Goal: Task Accomplishment & Management: Complete application form

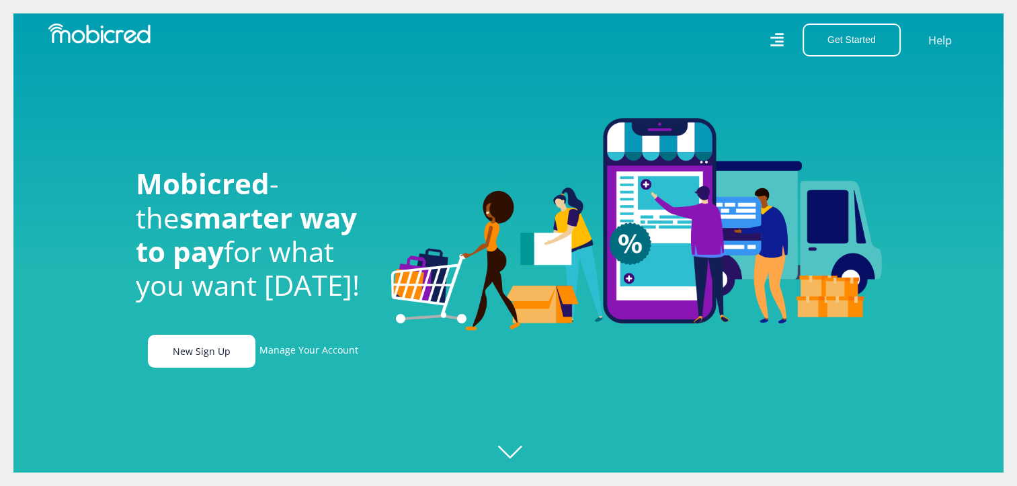
scroll to position [0, 958]
click at [221, 358] on link "New Sign Up" at bounding box center [202, 351] width 108 height 33
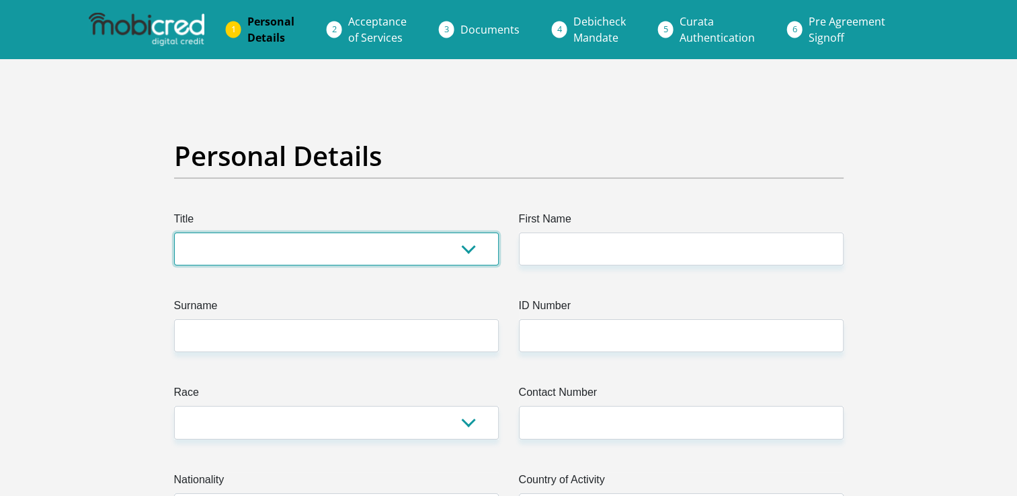
click at [331, 255] on select "Mr Ms Mrs Dr Other" at bounding box center [336, 249] width 325 height 33
select select "Mrs"
click at [174, 233] on select "Mr Ms Mrs Dr Other" at bounding box center [336, 249] width 325 height 33
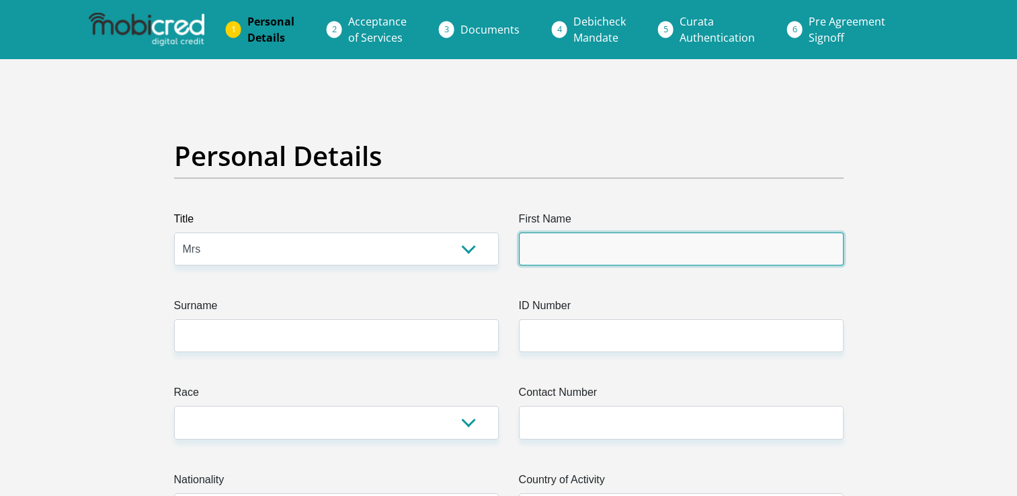
click at [529, 243] on input "First Name" at bounding box center [681, 249] width 325 height 33
type input "Rechane"
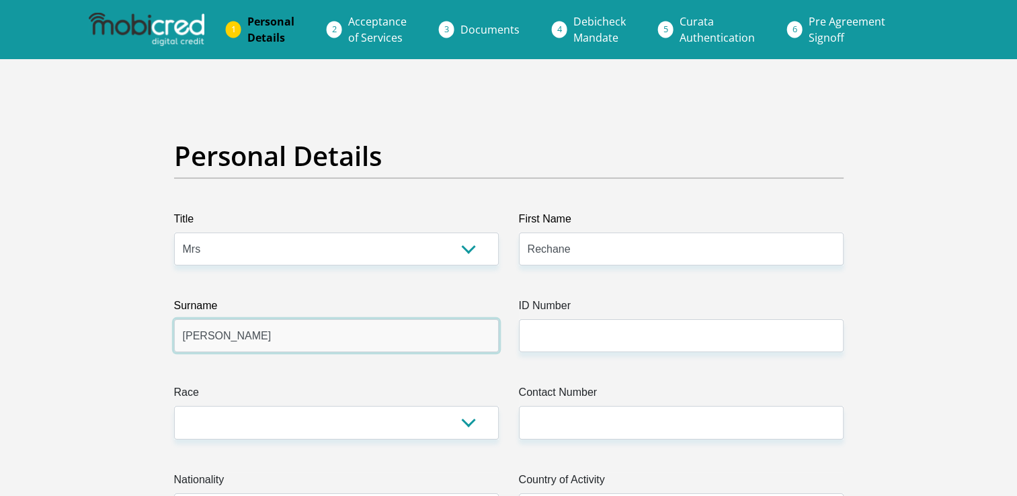
type input "[PERSON_NAME]"
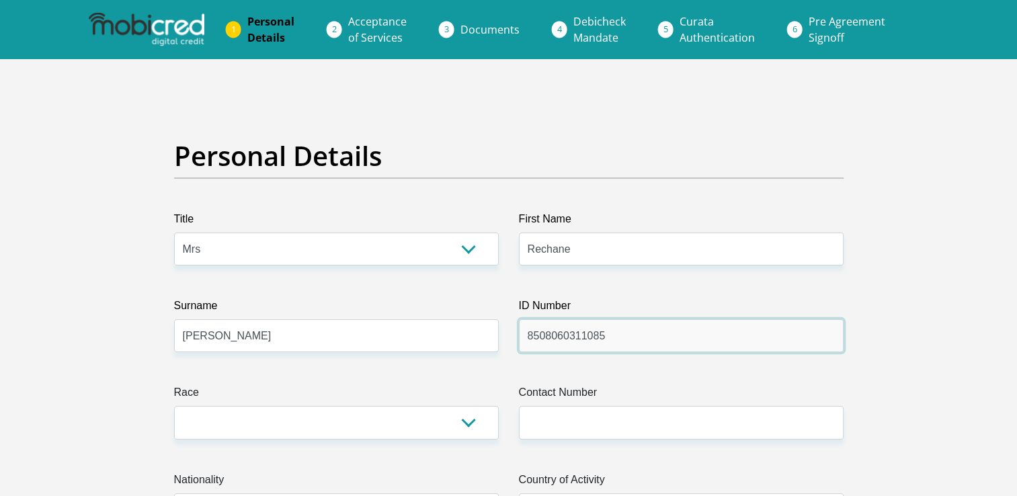
type input "8508060311085"
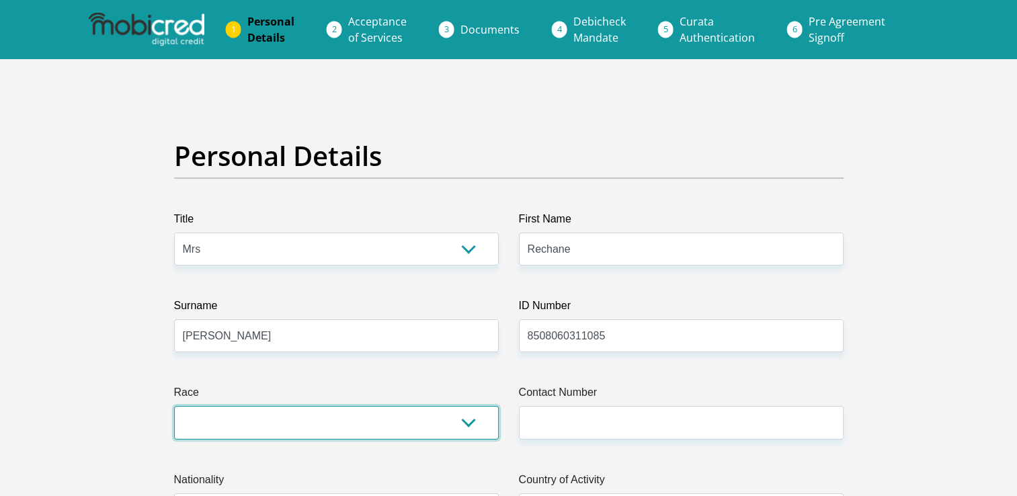
click at [478, 430] on select "Black Coloured Indian White Other" at bounding box center [336, 422] width 325 height 33
select select "4"
click at [174, 406] on select "Black Coloured Indian White Other" at bounding box center [336, 422] width 325 height 33
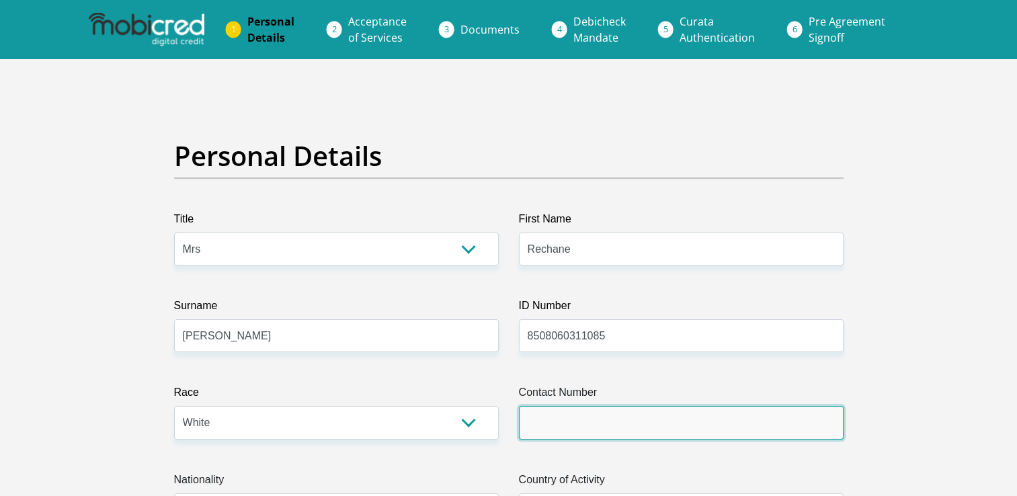
click at [563, 420] on input "Contact Number" at bounding box center [681, 422] width 325 height 33
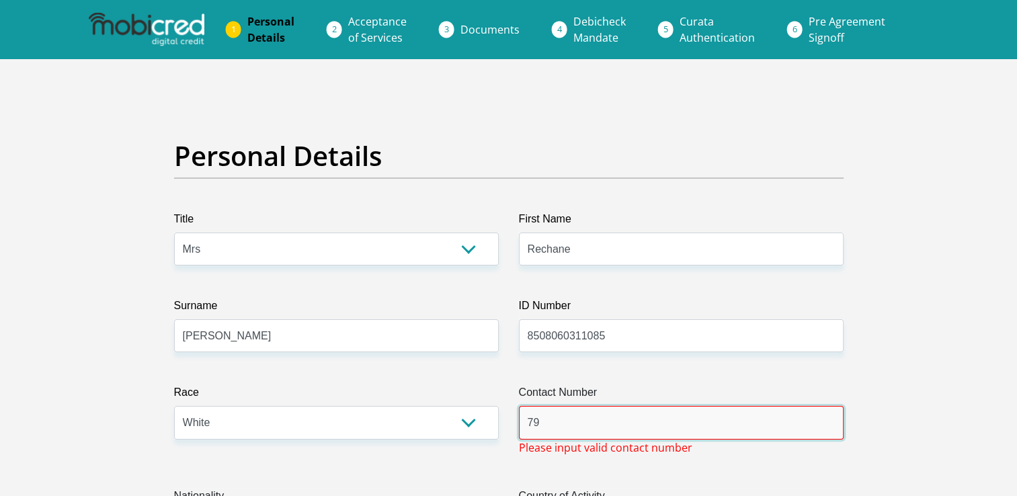
type input "7"
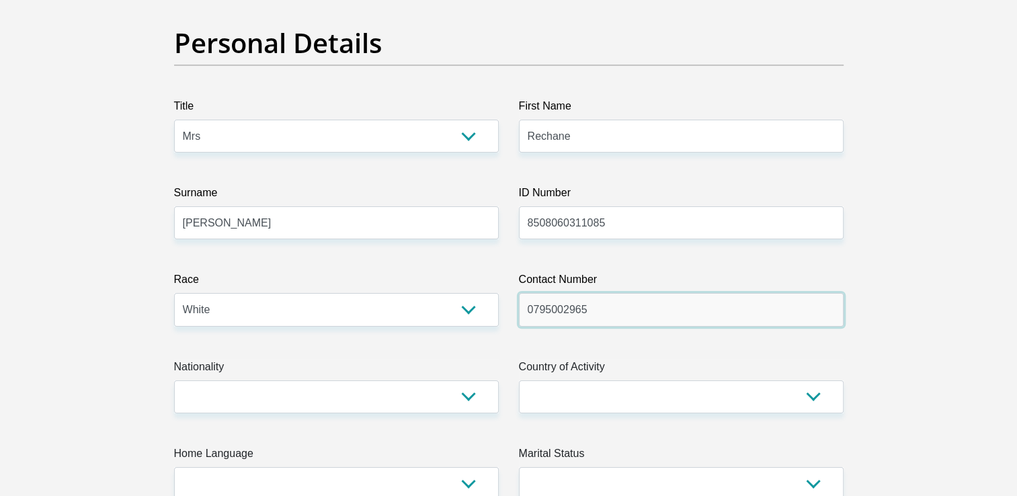
scroll to position [269, 0]
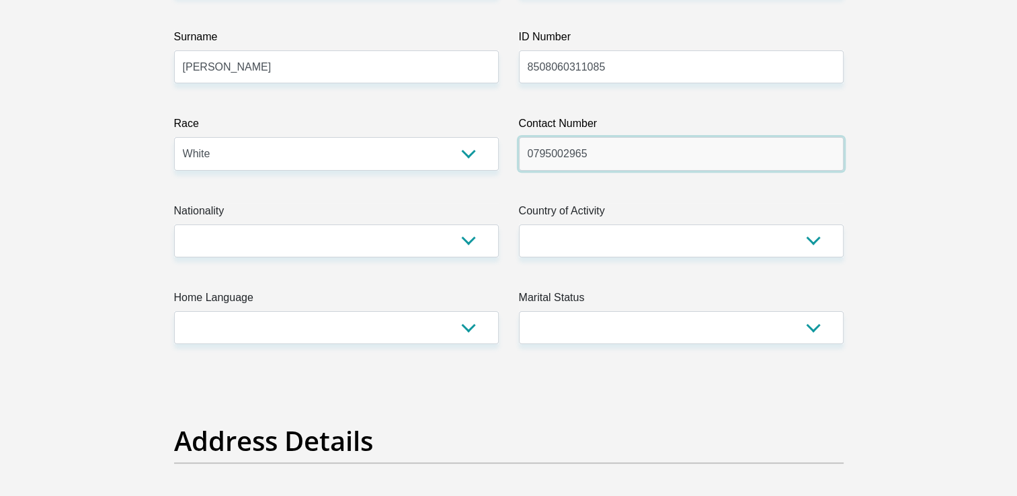
type input "0795002965"
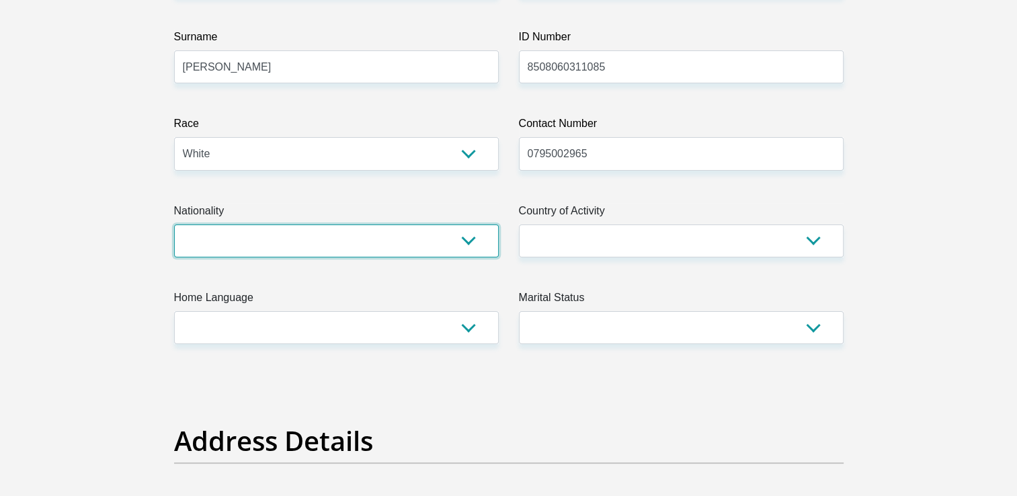
click at [465, 239] on select "South Africa Afghanistan Aland Islands Albania Algeria America Samoa American V…" at bounding box center [336, 241] width 325 height 33
click at [174, 225] on select "South Africa Afghanistan Aland Islands Albania Algeria America Samoa American V…" at bounding box center [336, 241] width 325 height 33
click at [426, 241] on select "South Africa Afghanistan Aland Islands Albania Algeria America Samoa American V…" at bounding box center [336, 241] width 325 height 33
select select "ZAF"
click at [174, 225] on select "South Africa Afghanistan Aland Islands Albania Algeria America Samoa American V…" at bounding box center [336, 241] width 325 height 33
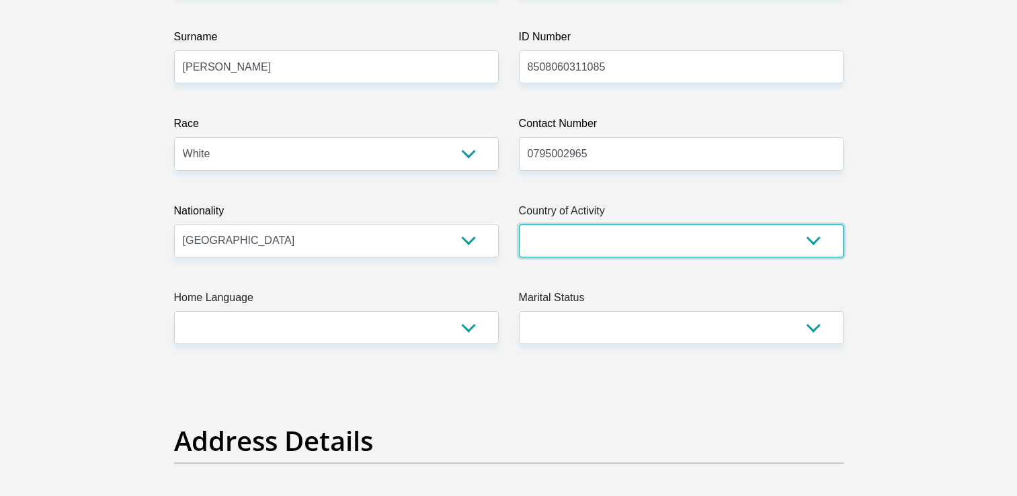
click at [605, 235] on select "South Africa Afghanistan Aland Islands Albania Algeria America Samoa American V…" at bounding box center [681, 241] width 325 height 33
select select "ZAF"
click at [519, 225] on select "South Africa Afghanistan Aland Islands Albania Algeria America Samoa American V…" at bounding box center [681, 241] width 325 height 33
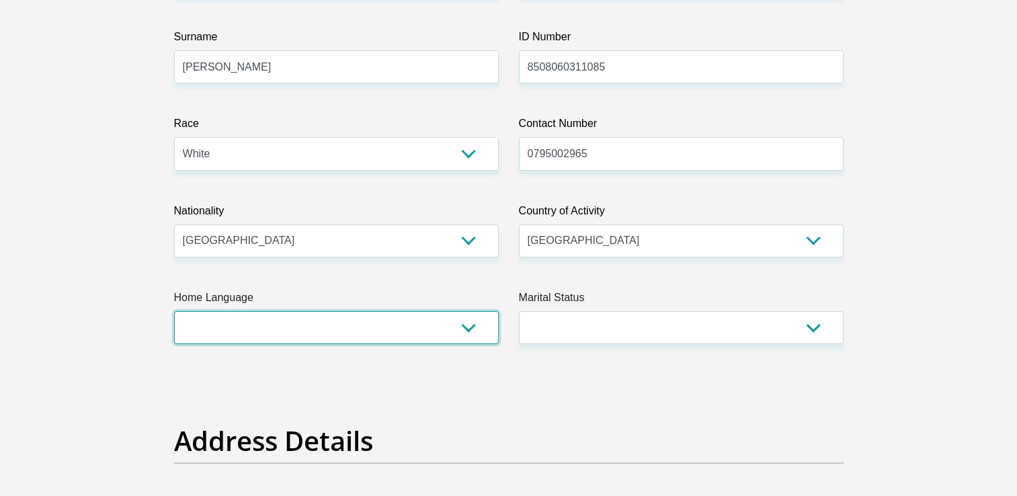
click at [442, 333] on select "Afrikaans English Sepedi South Ndebele Southern Sotho Swati Tsonga Tswana Venda…" at bounding box center [336, 327] width 325 height 33
select select "afr"
click at [174, 311] on select "Afrikaans English Sepedi South Ndebele Southern Sotho Swati Tsonga Tswana Venda…" at bounding box center [336, 327] width 325 height 33
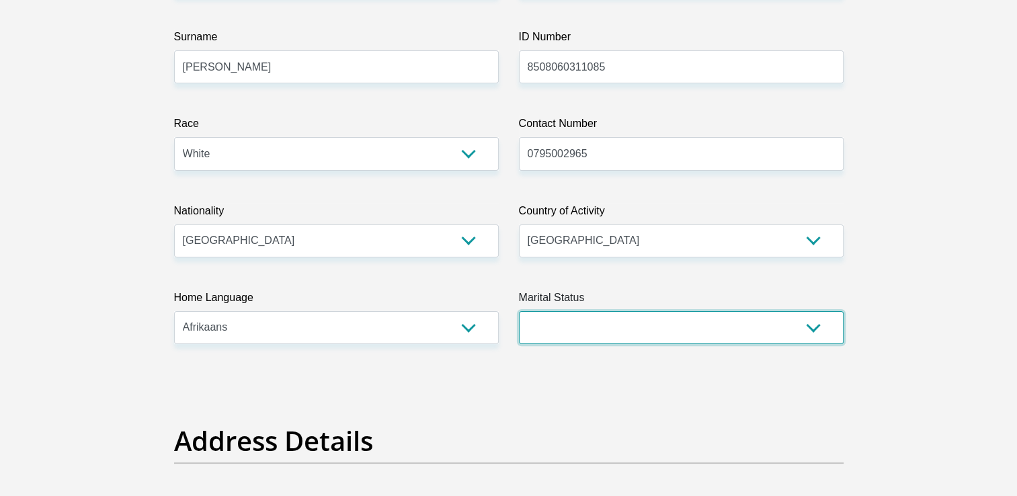
click at [657, 335] on select "Married ANC Single Divorced Widowed Married COP or Customary Law" at bounding box center [681, 327] width 325 height 33
click at [519, 311] on select "Married ANC Single Divorced Widowed Married COP or Customary Law" at bounding box center [681, 327] width 325 height 33
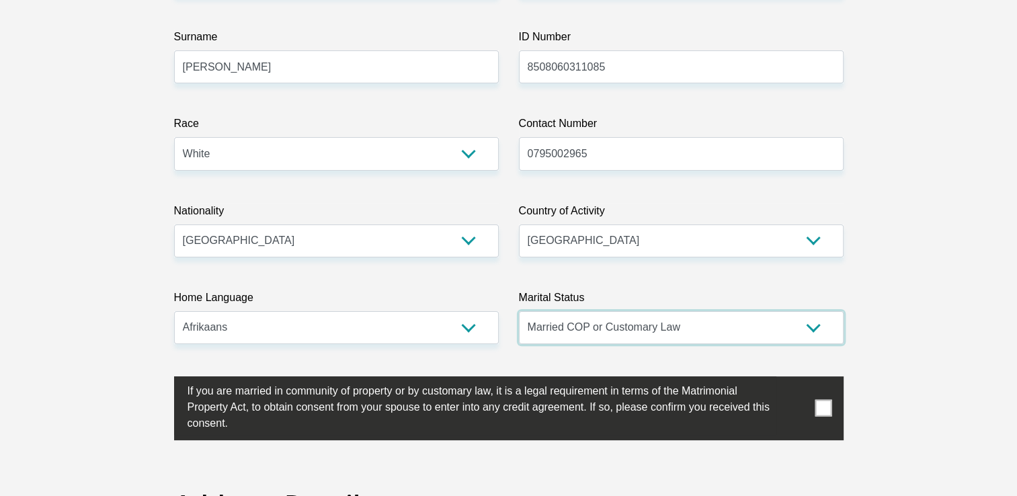
click at [812, 338] on select "Married ANC Single Divorced Widowed Married COP or Customary Law" at bounding box center [681, 327] width 325 height 33
select select "4"
click at [519, 311] on select "Married ANC Single Divorced Widowed Married COP or Customary Law" at bounding box center [681, 327] width 325 height 33
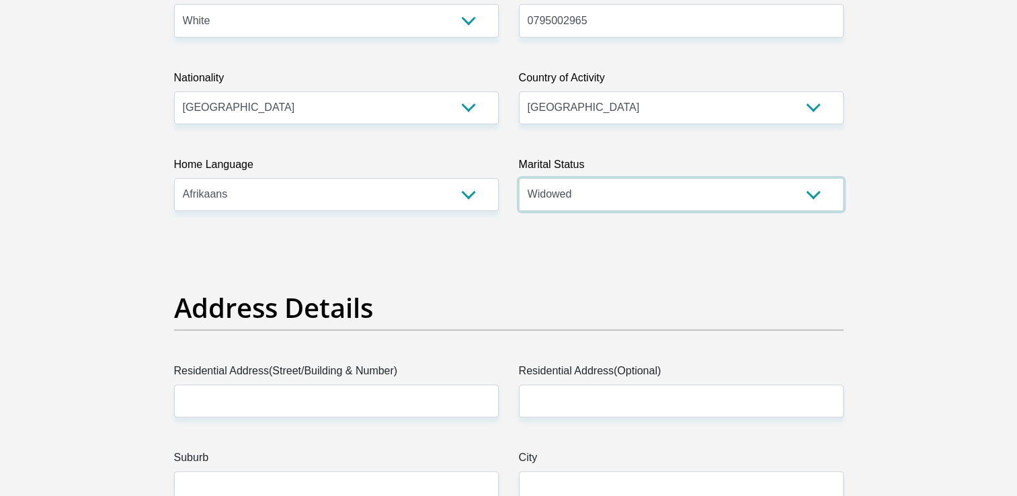
scroll to position [538, 0]
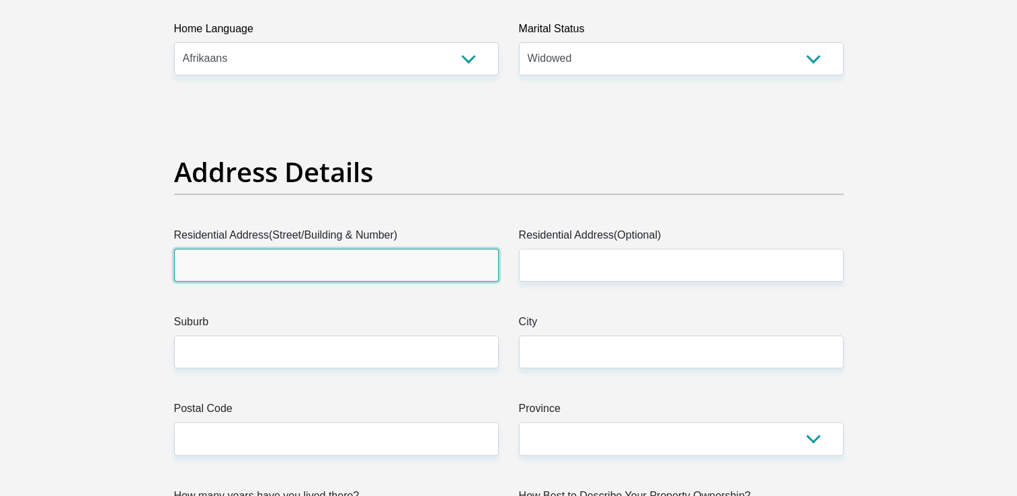
click at [251, 271] on input "Residential Address(Street/Building & Number)" at bounding box center [336, 265] width 325 height 33
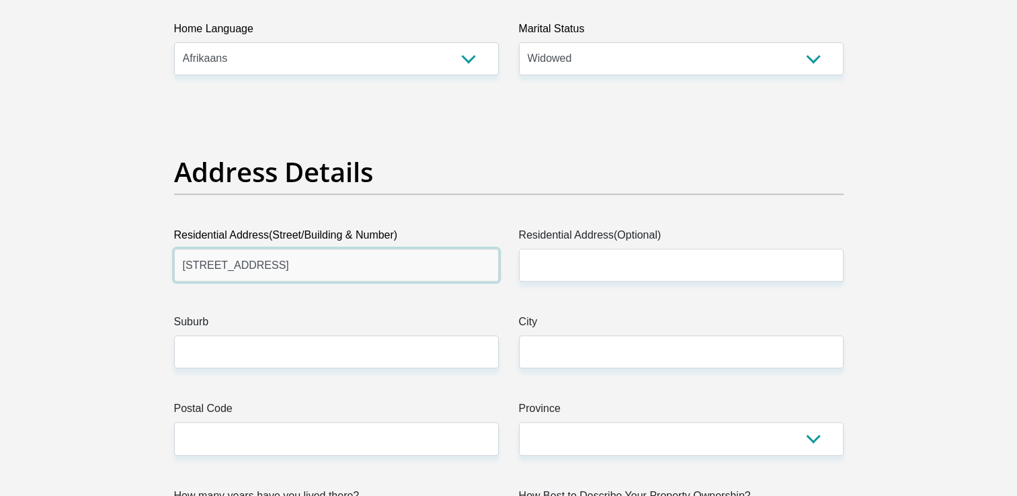
type input "11 Cricket Avenue"
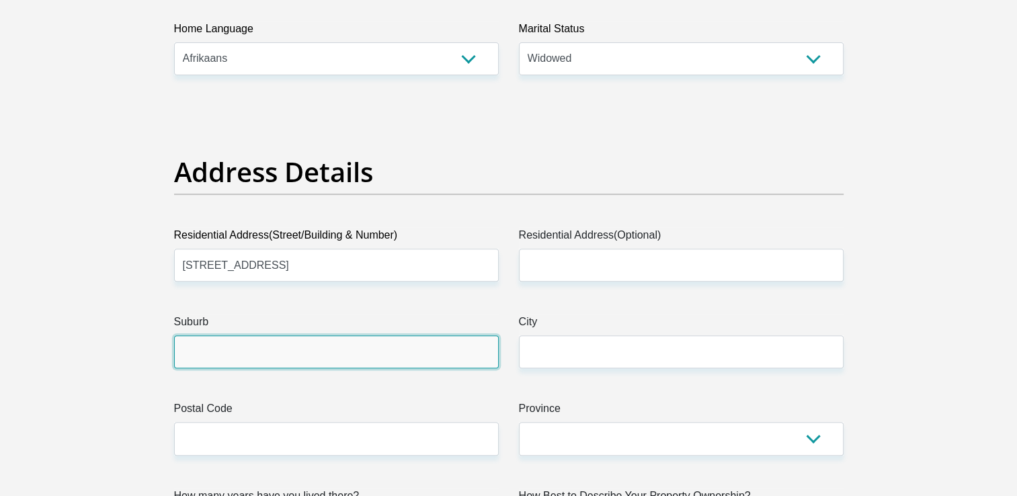
click at [204, 344] on input "Suburb" at bounding box center [336, 352] width 325 height 33
type input "New Bethal East"
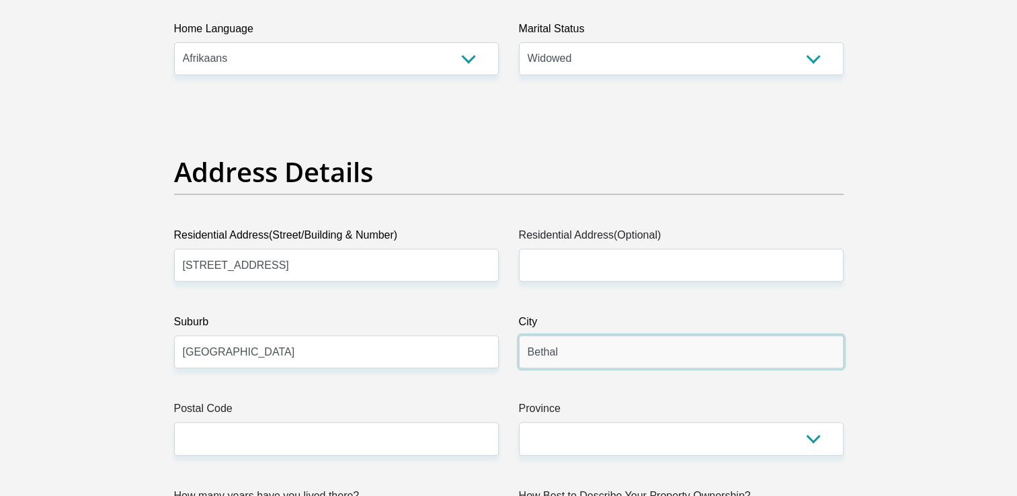
type input "Bethal"
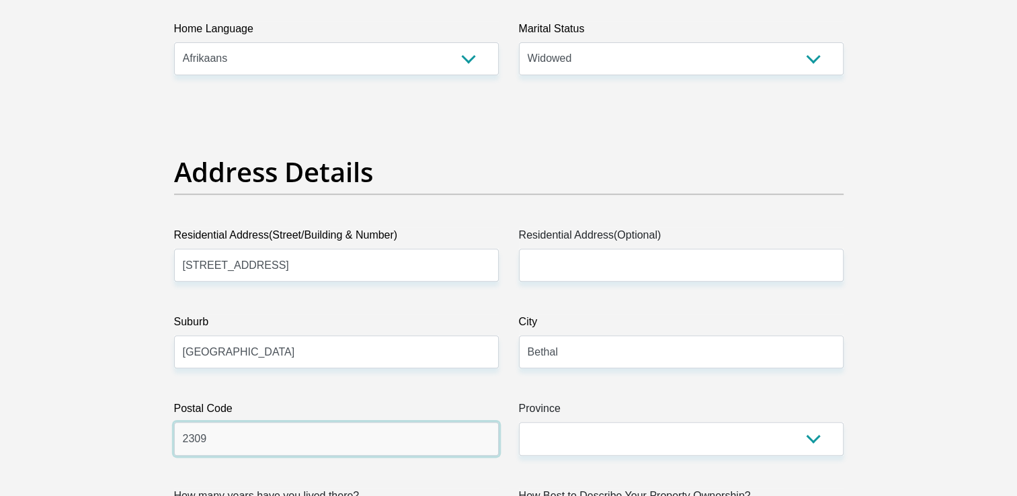
type input "2309"
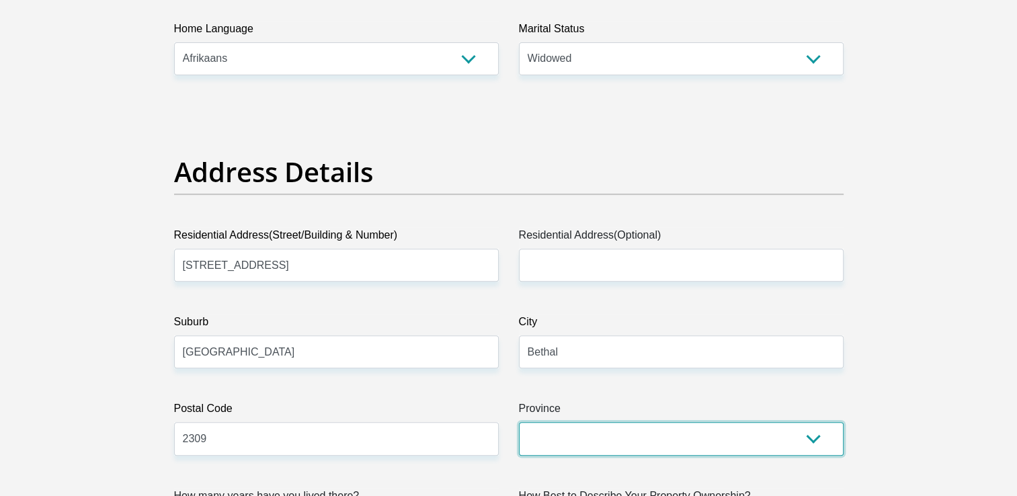
select select "Mpumalanga"
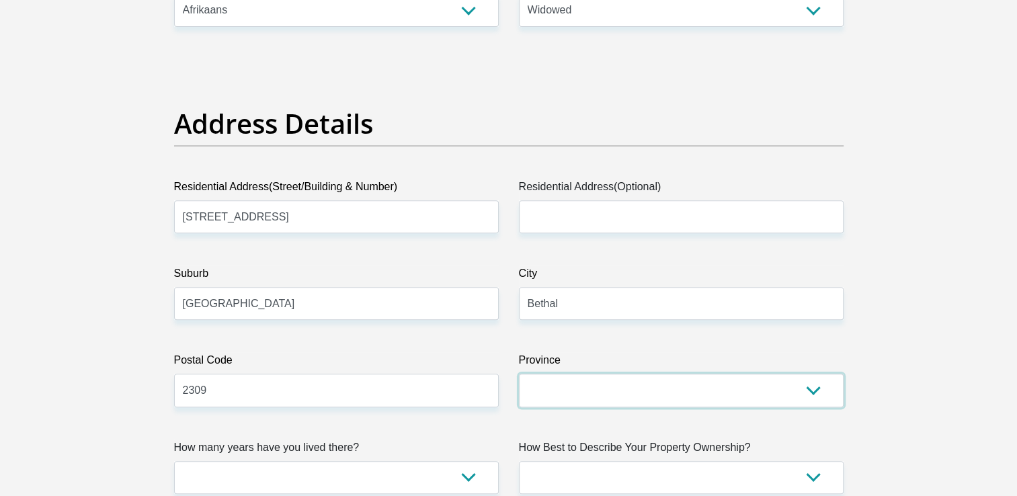
scroll to position [874, 0]
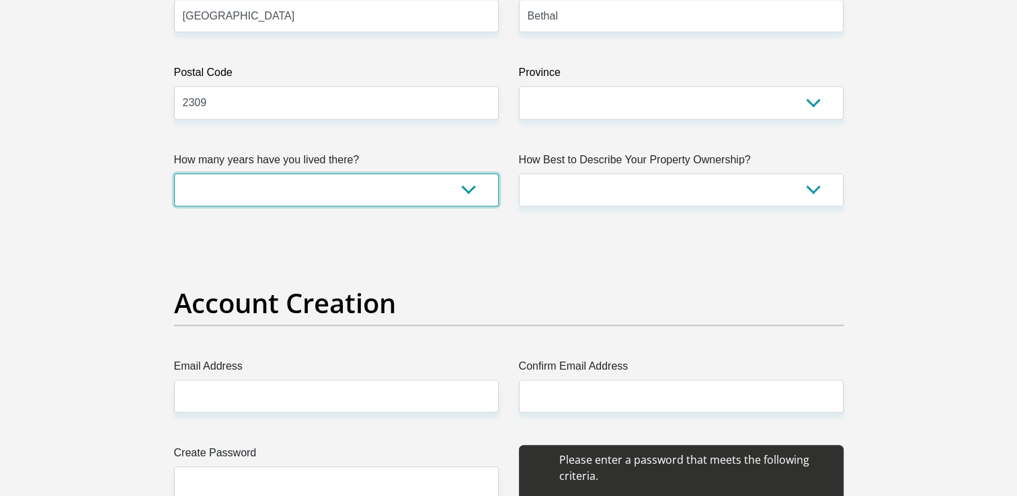
click at [414, 194] on select "less than 1 year 1-3 years 3-5 years 5+ years" at bounding box center [336, 189] width 325 height 33
select select "5"
click at [174, 173] on select "less than 1 year 1-3 years 3-5 years 5+ years" at bounding box center [336, 189] width 325 height 33
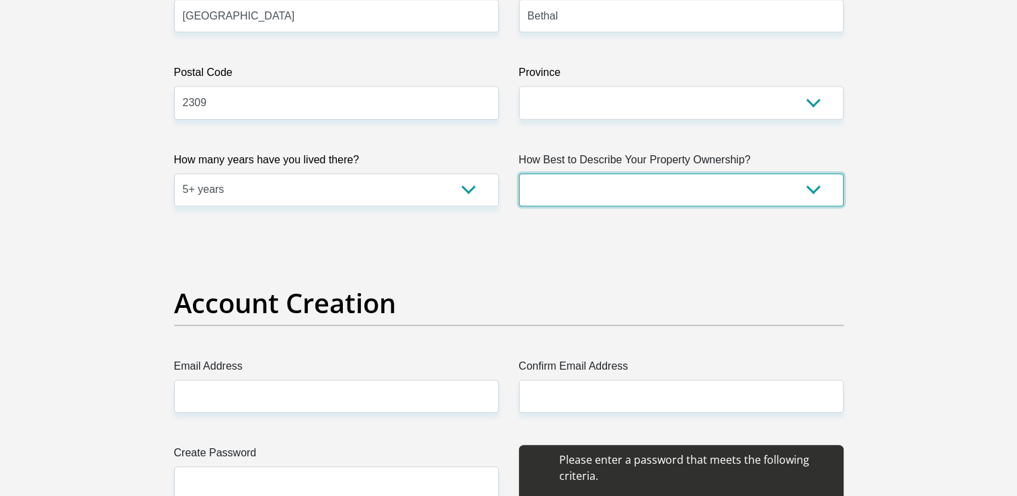
click at [623, 179] on select "Owned Rented Family Owned Company Dwelling" at bounding box center [681, 189] width 325 height 33
select select "Owned"
click at [519, 173] on select "Owned Rented Family Owned Company Dwelling" at bounding box center [681, 189] width 325 height 33
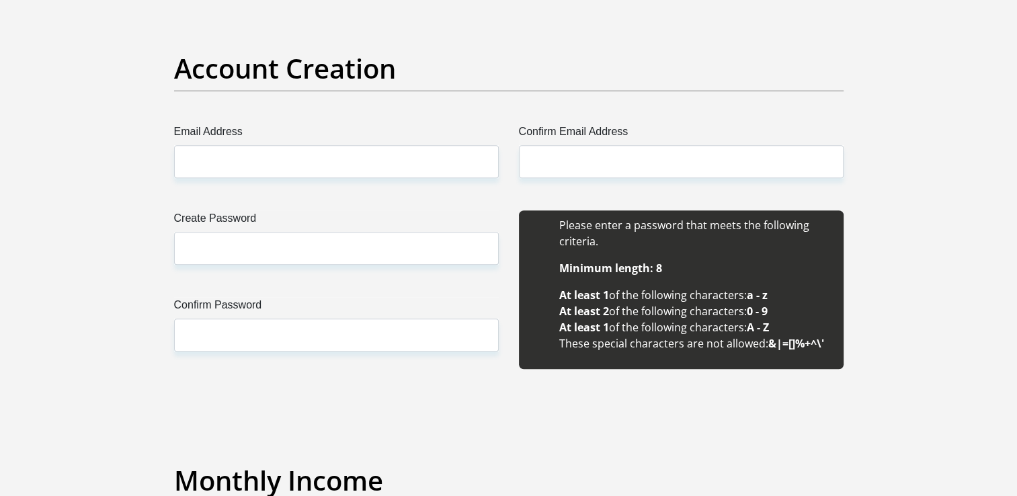
scroll to position [1143, 0]
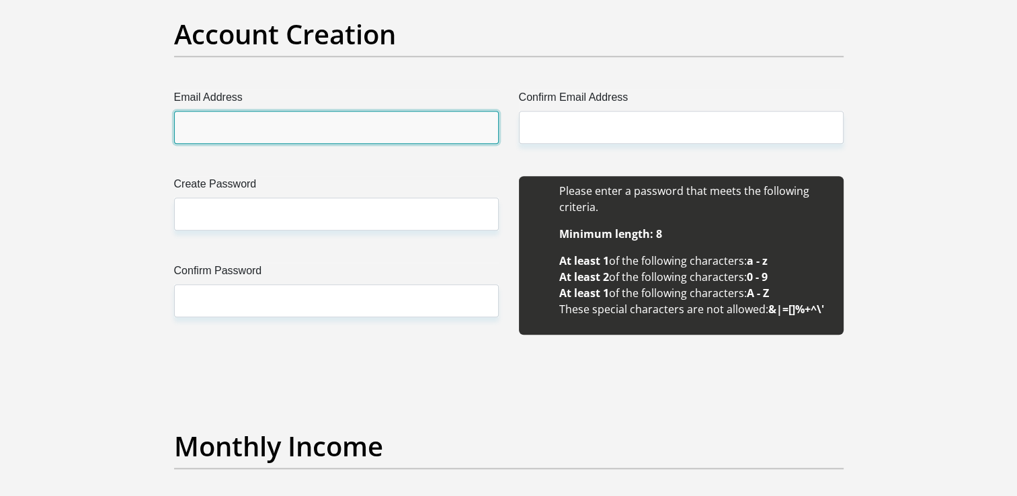
click at [240, 114] on input "Email Address" at bounding box center [336, 127] width 325 height 33
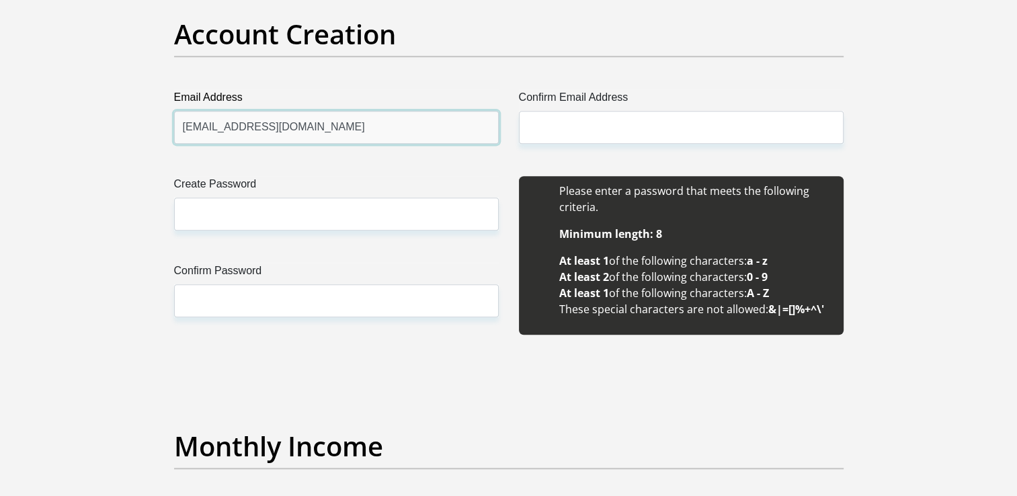
type input "rechanehenning@gmail.com"
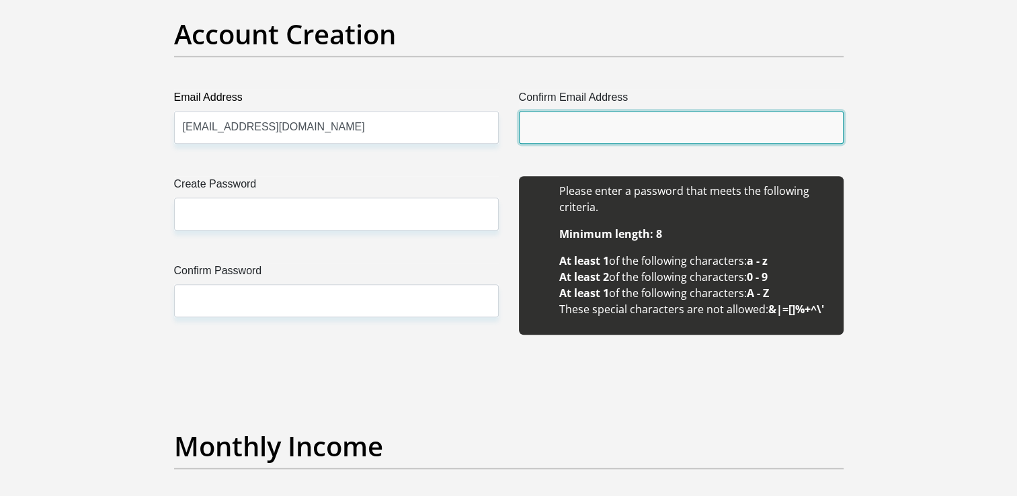
type input "R"
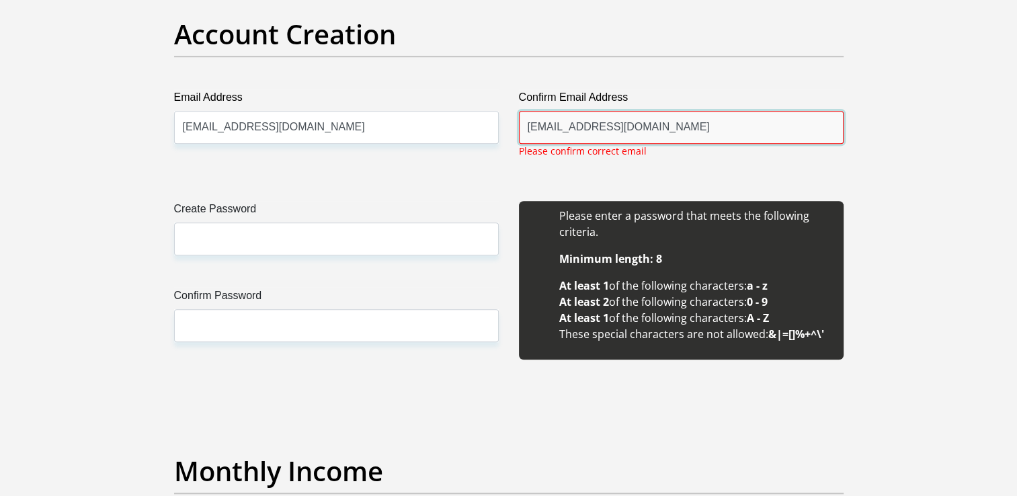
type input "rechanehenning@gmail.com"
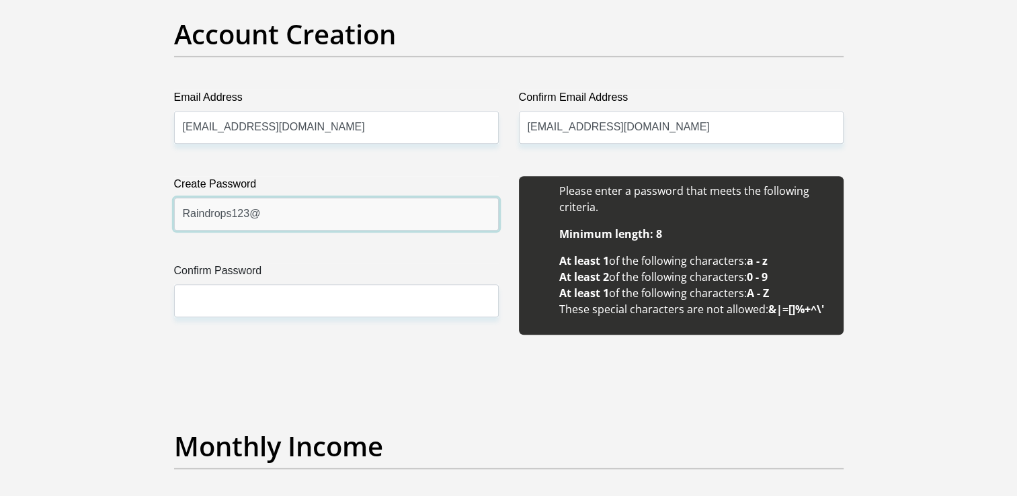
type input "Raindrops123@"
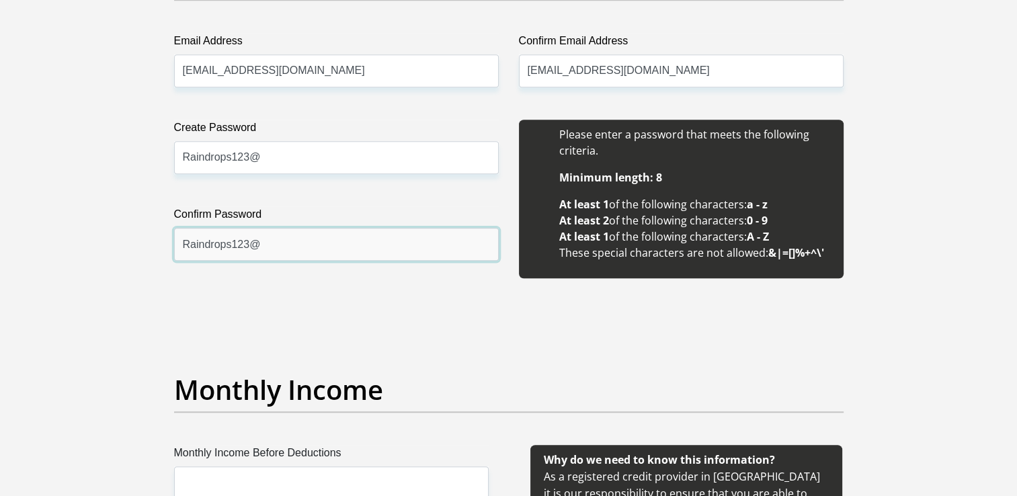
scroll to position [1345, 0]
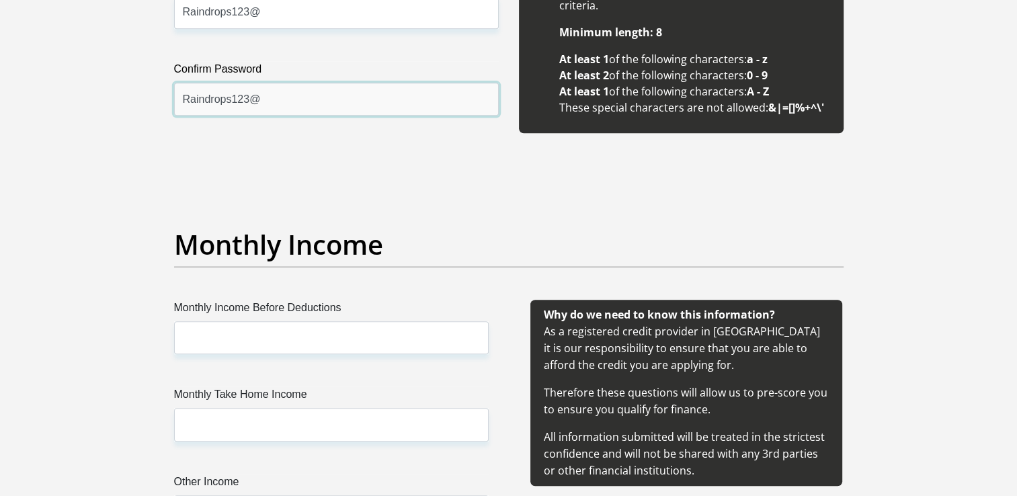
type input "Raindrops123@"
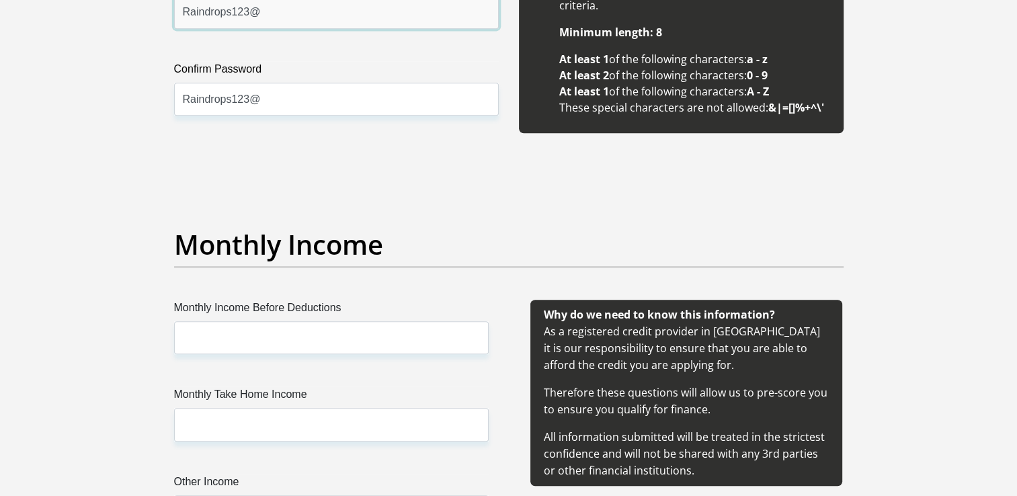
click at [259, 14] on input "Raindrops123@" at bounding box center [336, 12] width 325 height 33
type input "Raindrops123"
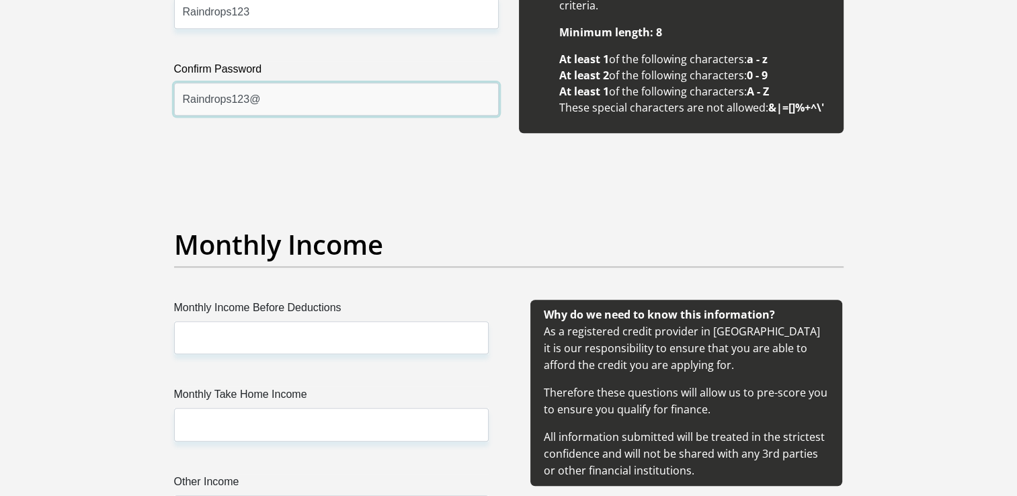
click at [323, 97] on input "Raindrops123@" at bounding box center [336, 99] width 325 height 33
type input "Raindrops123"
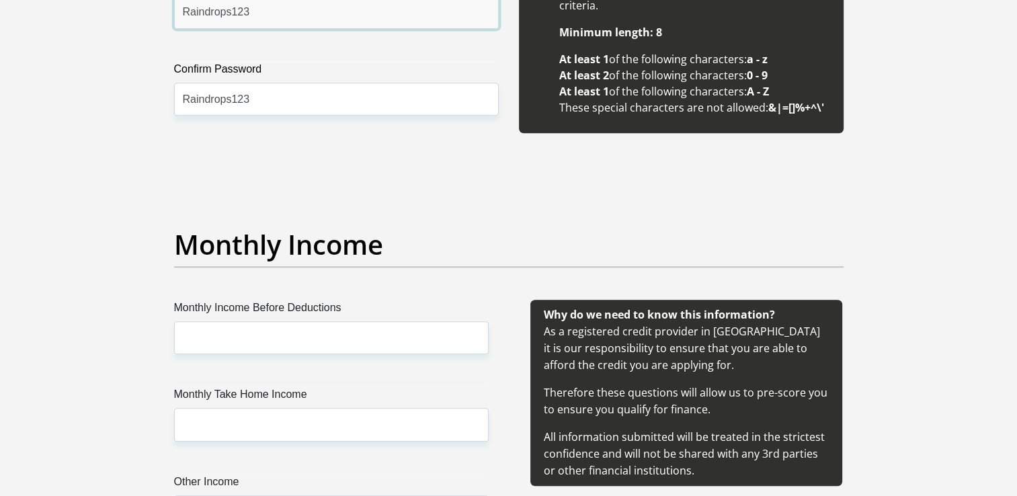
click at [299, 20] on input "Raindrops123" at bounding box center [336, 12] width 325 height 33
type input "Raindrops123@"
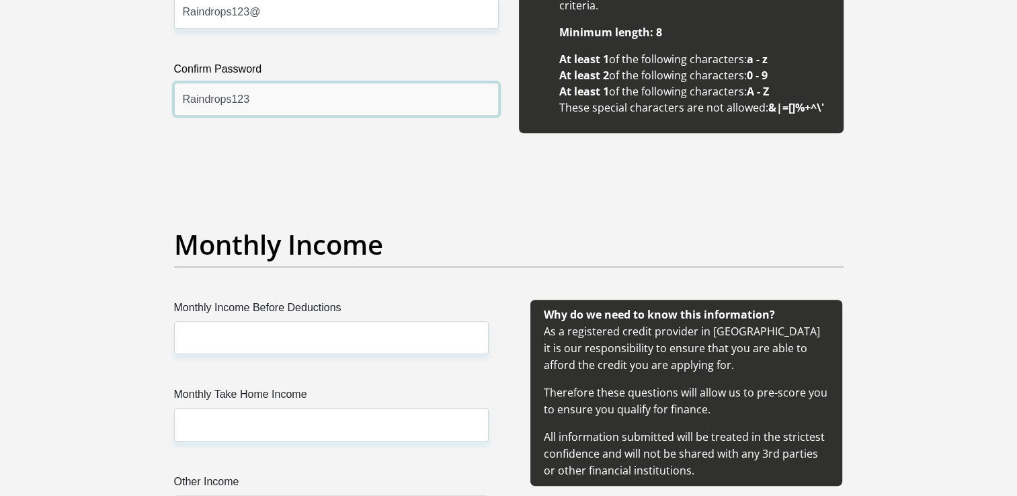
click at [383, 94] on input "Raindrops123" at bounding box center [336, 99] width 325 height 33
type input "Raindrops123@"
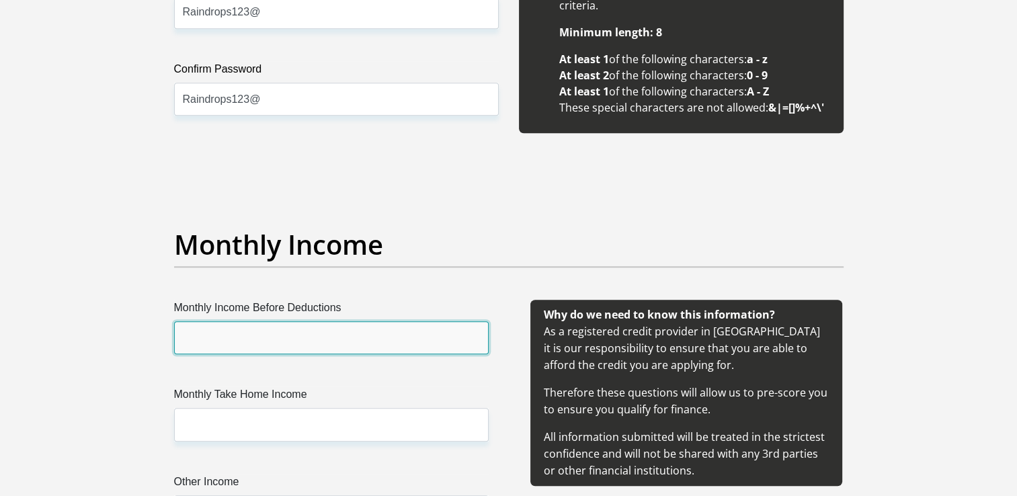
click at [276, 332] on input "Monthly Income Before Deductions" at bounding box center [331, 337] width 315 height 33
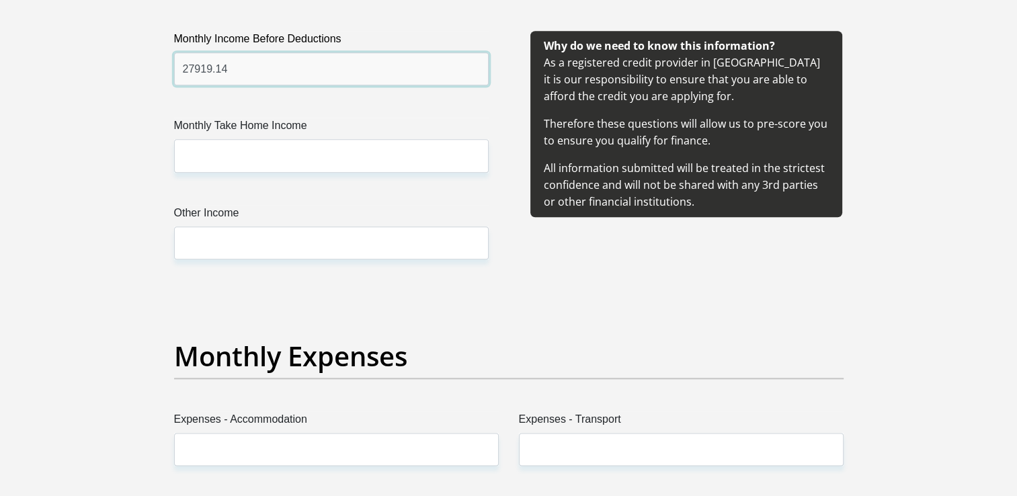
type input "27919.14"
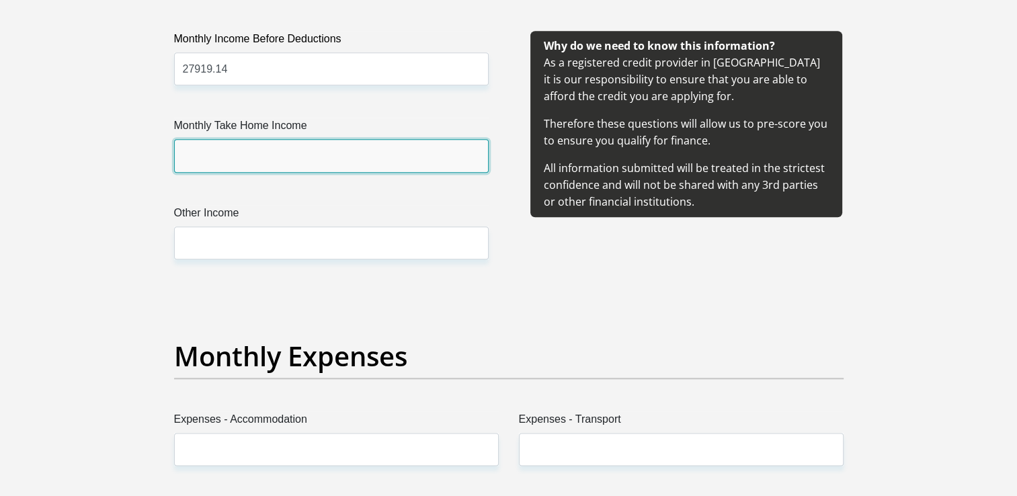
click at [356, 157] on input "Monthly Take Home Income" at bounding box center [331, 155] width 315 height 33
type input "19966.23"
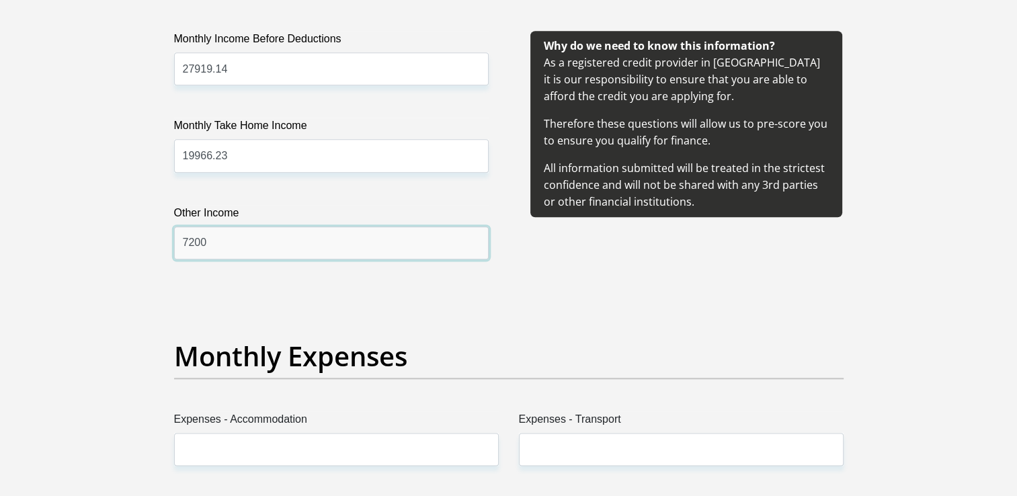
type input "7200"
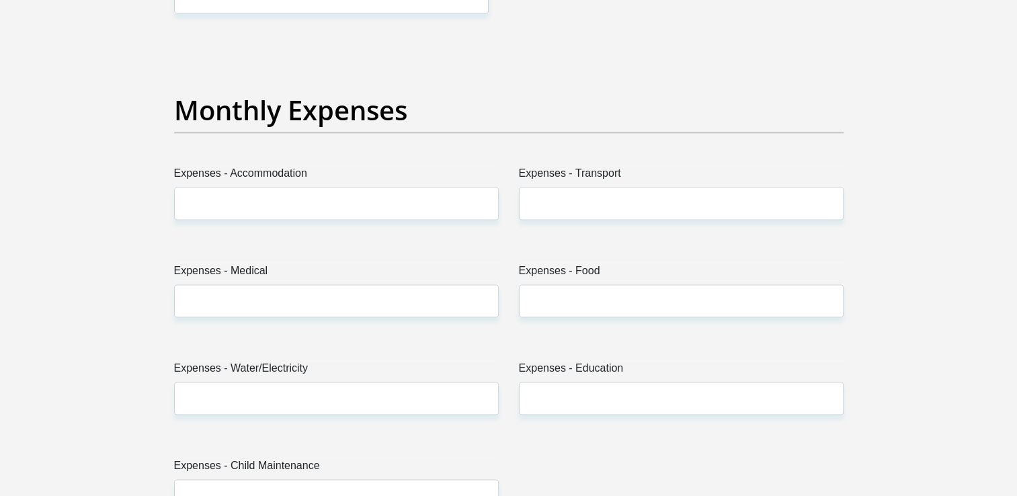
scroll to position [1883, 0]
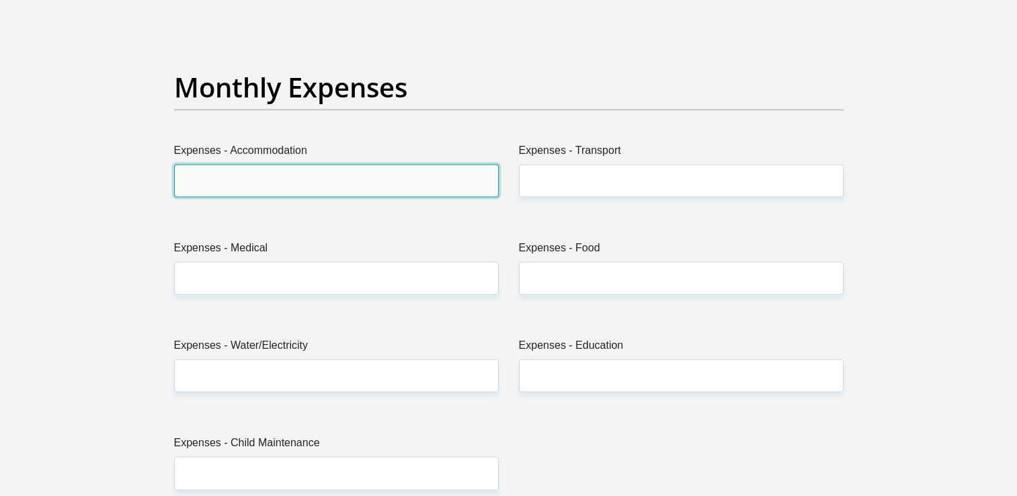
click at [270, 181] on input "Expenses - Accommodation" at bounding box center [336, 180] width 325 height 33
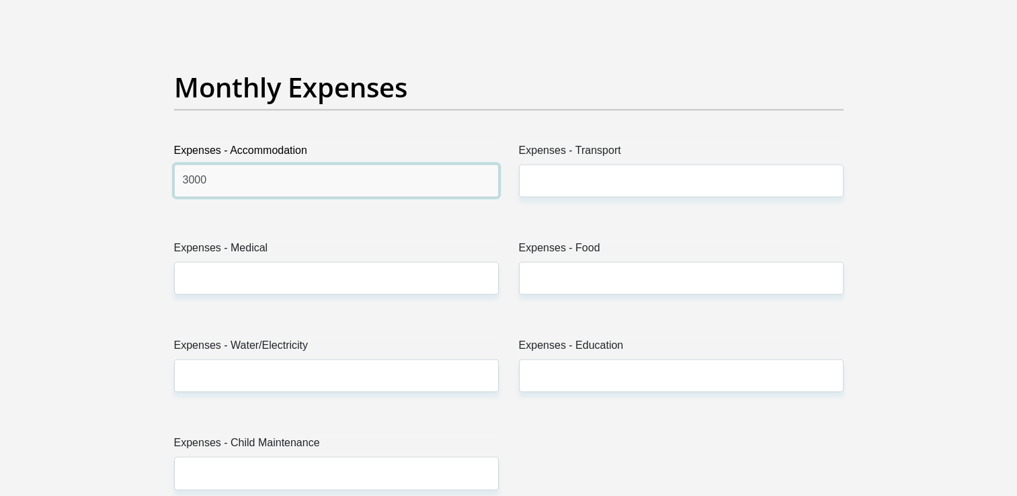
type input "3000"
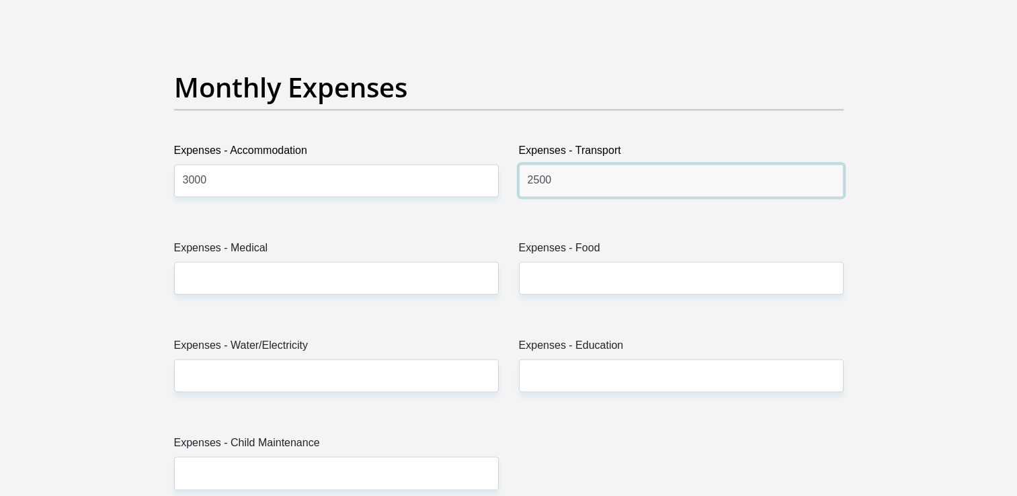
type input "2500"
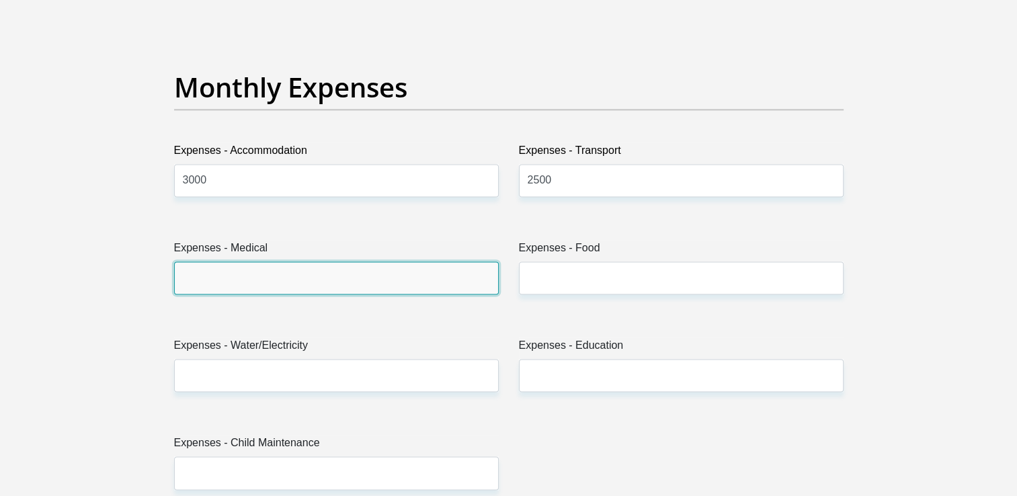
click at [216, 265] on input "Expenses - Medical" at bounding box center [336, 278] width 325 height 33
type input "0"
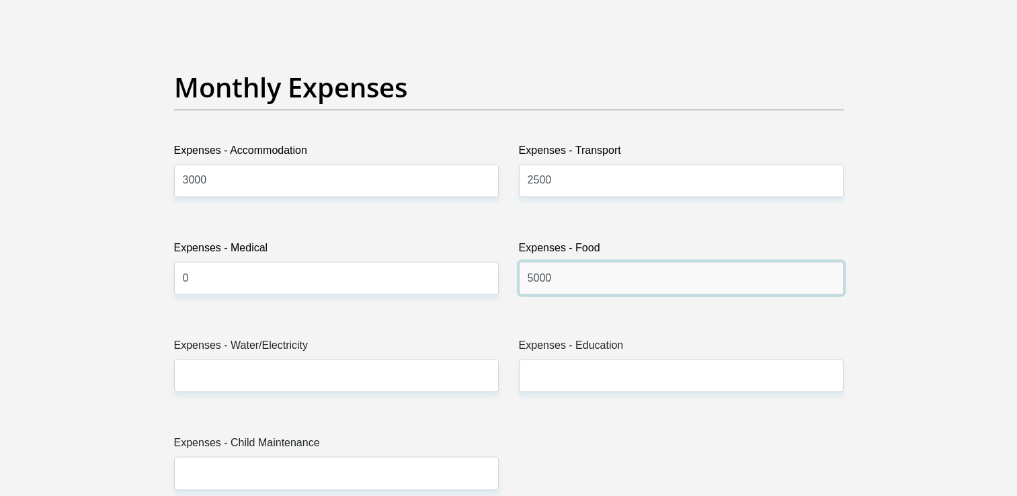
type input "5000"
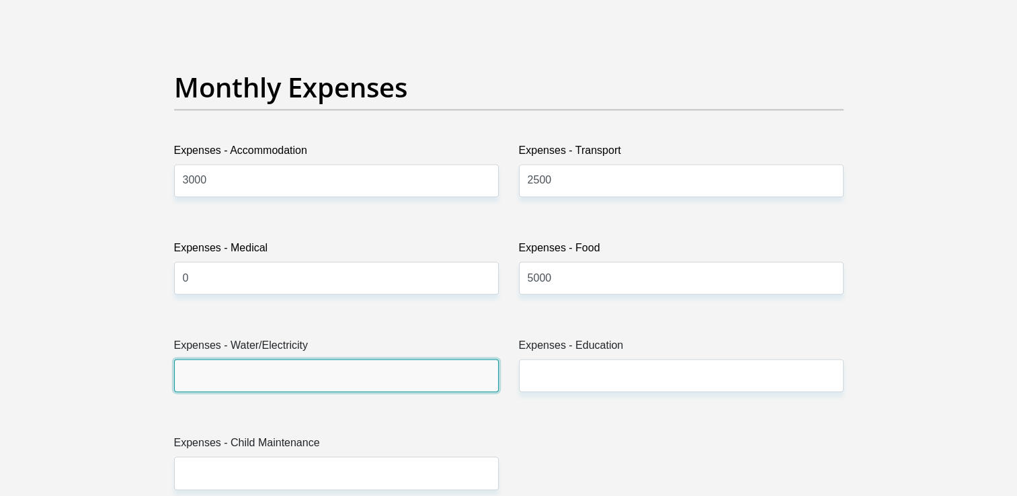
click at [385, 378] on input "Expenses - Water/Electricity" at bounding box center [336, 375] width 325 height 33
type input "4700"
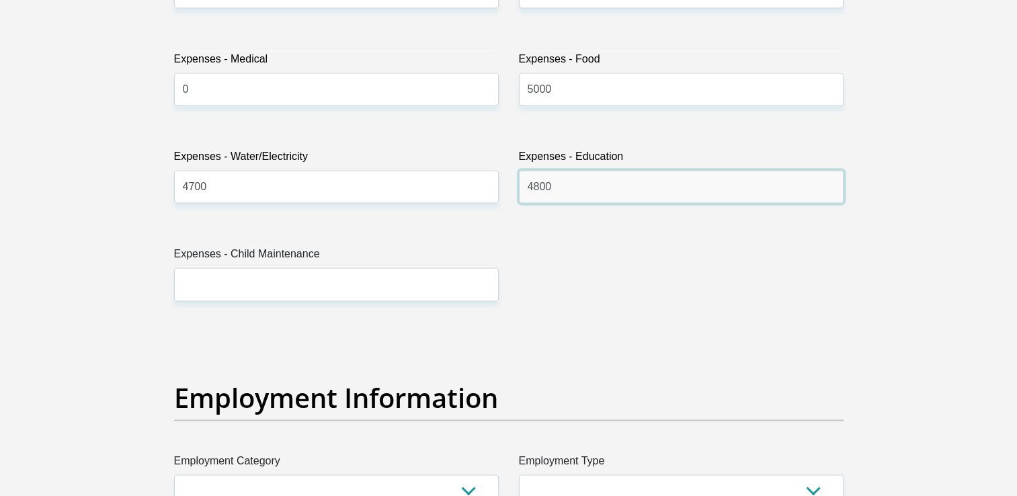
scroll to position [2152, 0]
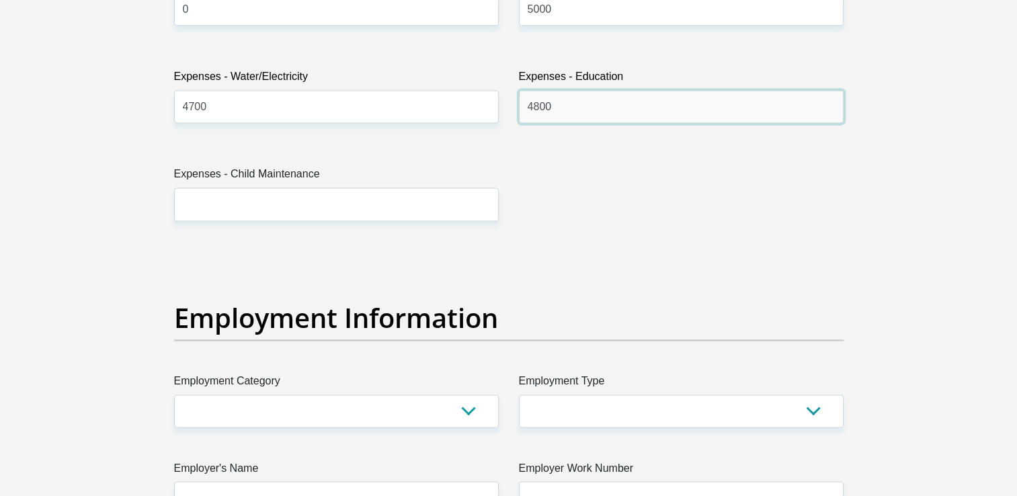
type input "4800"
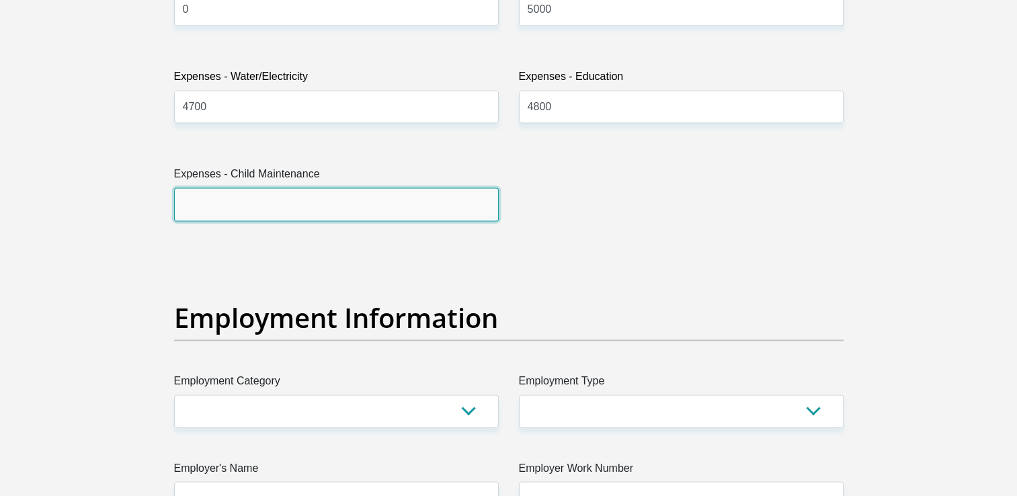
click at [282, 206] on input "Expenses - Child Maintenance" at bounding box center [336, 204] width 325 height 33
type input "7000"
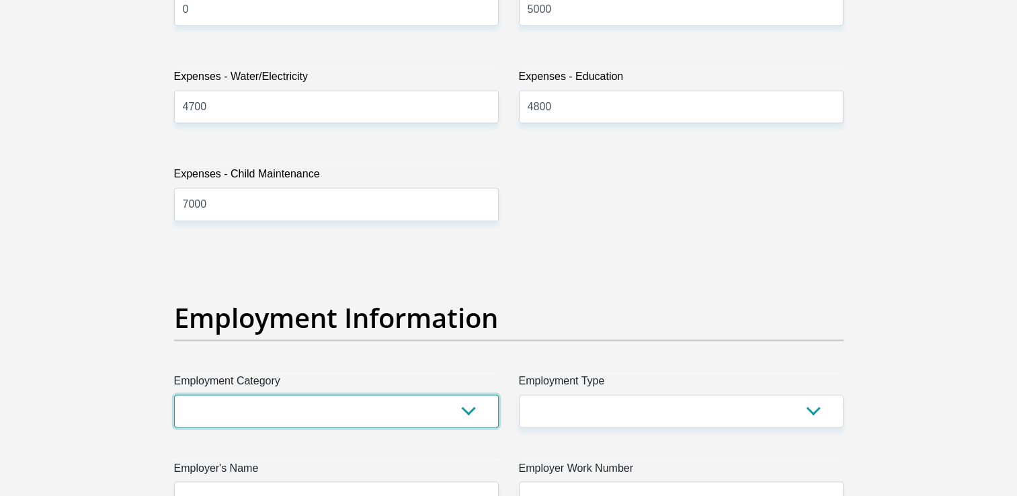
click at [461, 405] on select "AGRICULTURE ALCOHOL & TOBACCO CONSTRUCTION MATERIALS METALLURGY EQUIPMENT FOR R…" at bounding box center [336, 411] width 325 height 33
select select "7"
click at [174, 395] on select "AGRICULTURE ALCOHOL & TOBACCO CONSTRUCTION MATERIALS METALLURGY EQUIPMENT FOR R…" at bounding box center [336, 411] width 325 height 33
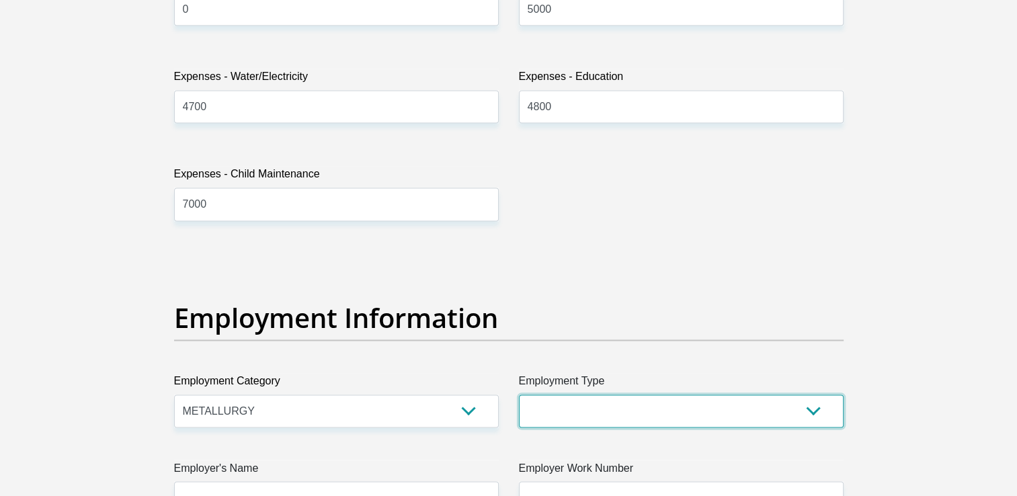
click at [571, 417] on select "College/Lecturer Craft Seller Creative Driver Executive Farmer Forces - Non Com…" at bounding box center [681, 411] width 325 height 33
select select "Office Staff/Clerk"
click at [519, 395] on select "College/Lecturer Craft Seller Creative Driver Executive Farmer Forces - Non Com…" at bounding box center [681, 411] width 325 height 33
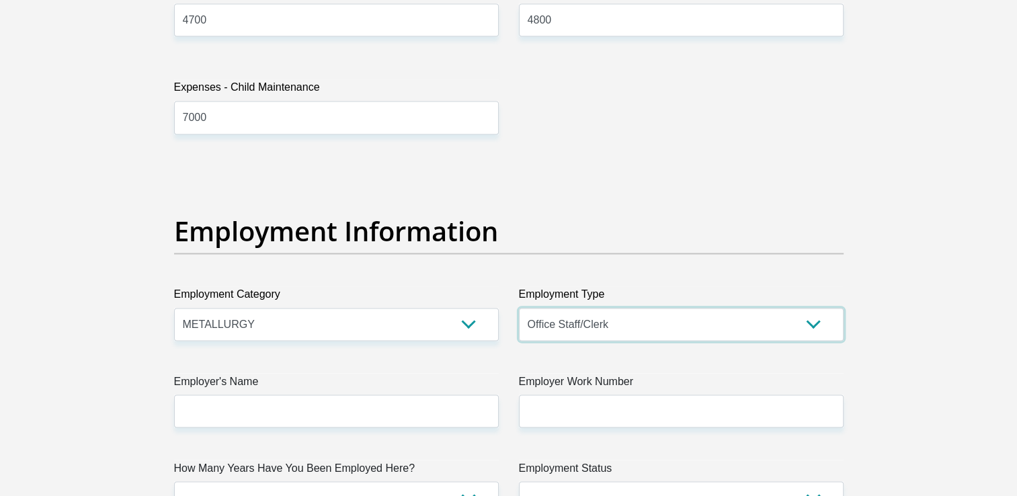
scroll to position [2421, 0]
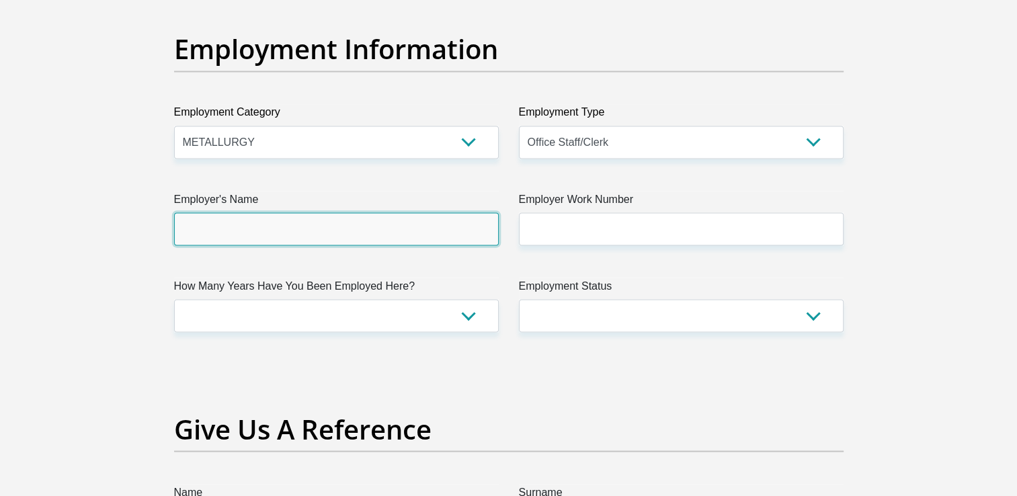
click at [279, 227] on input "Employer's Name" at bounding box center [336, 228] width 325 height 33
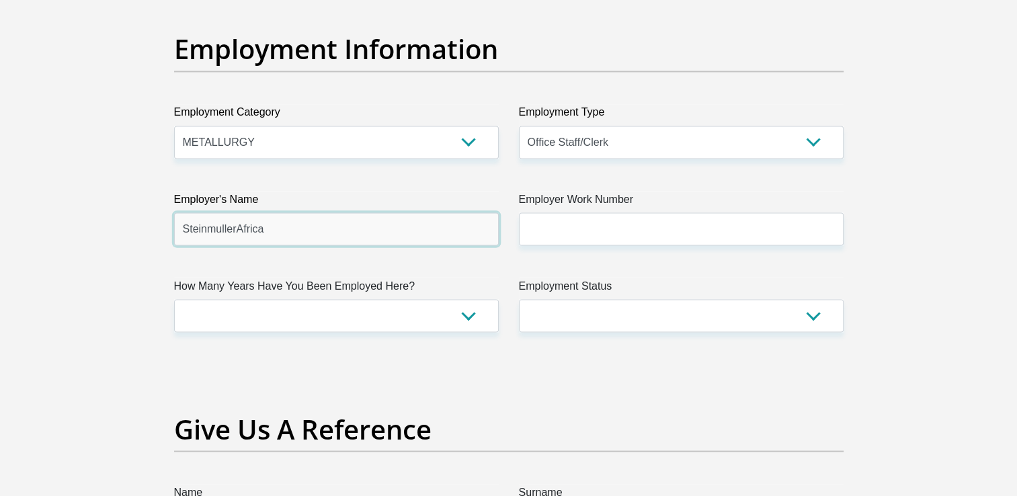
type input "SteinmullerAfrica"
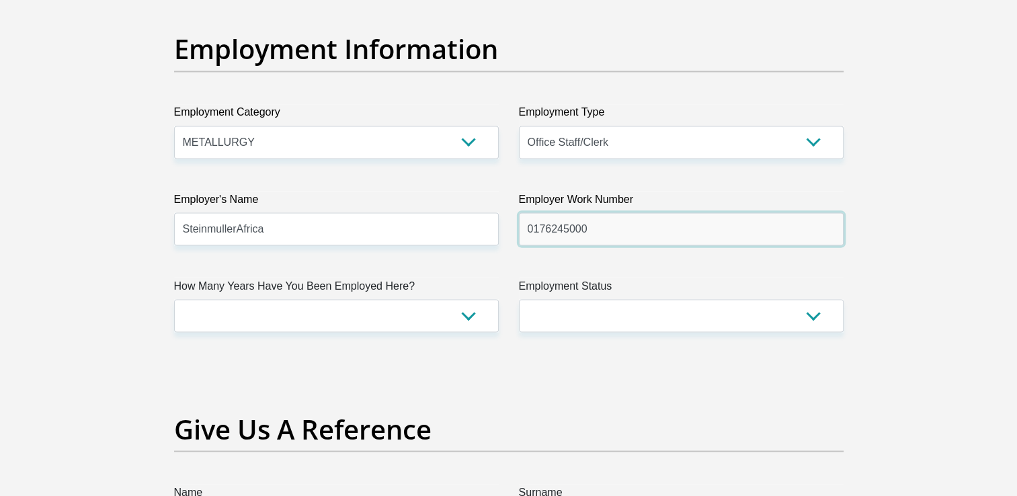
type input "0176245000"
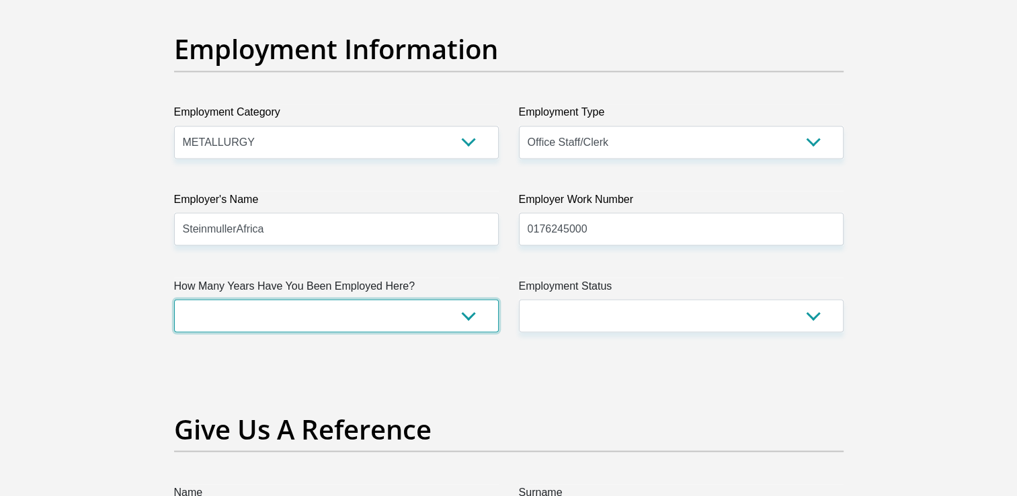
click at [270, 318] on select "less than 1 year 1-3 years 3-5 years 5+ years" at bounding box center [336, 315] width 325 height 33
select select "60"
click at [174, 299] on select "less than 1 year 1-3 years 3-5 years 5+ years" at bounding box center [336, 315] width 325 height 33
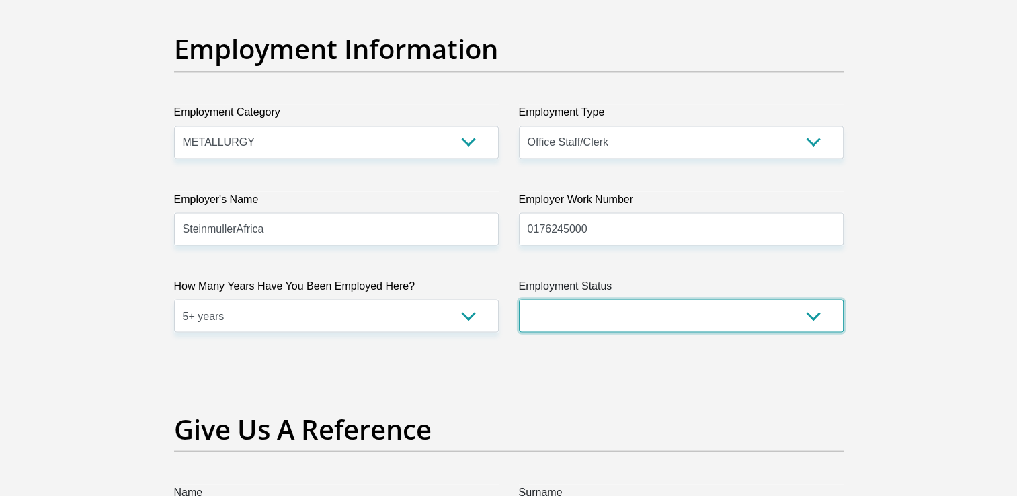
click at [662, 317] on select "Permanent/Full-time Part-time/Casual Contract Worker Self-Employed Housewife Re…" at bounding box center [681, 315] width 325 height 33
select select "1"
click at [519, 299] on select "Permanent/Full-time Part-time/Casual Contract Worker Self-Employed Housewife Re…" at bounding box center [681, 315] width 325 height 33
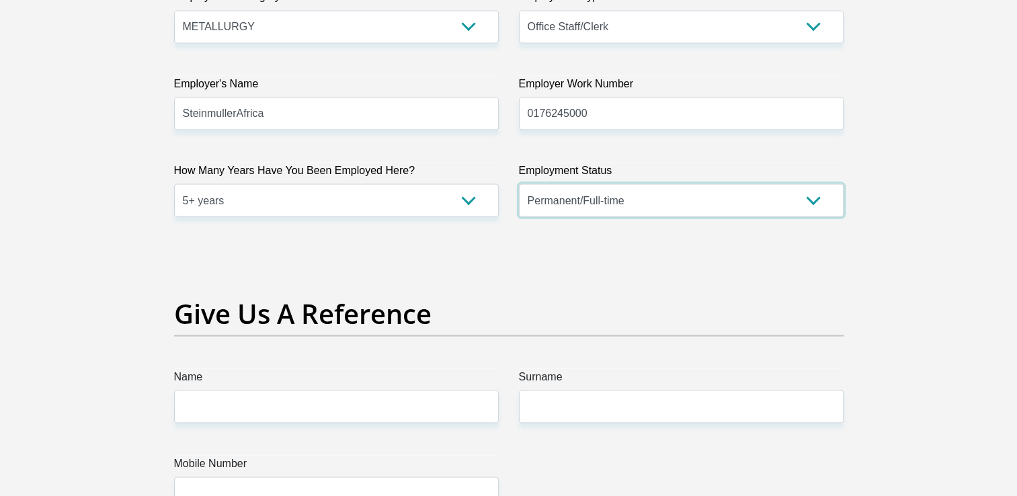
scroll to position [2690, 0]
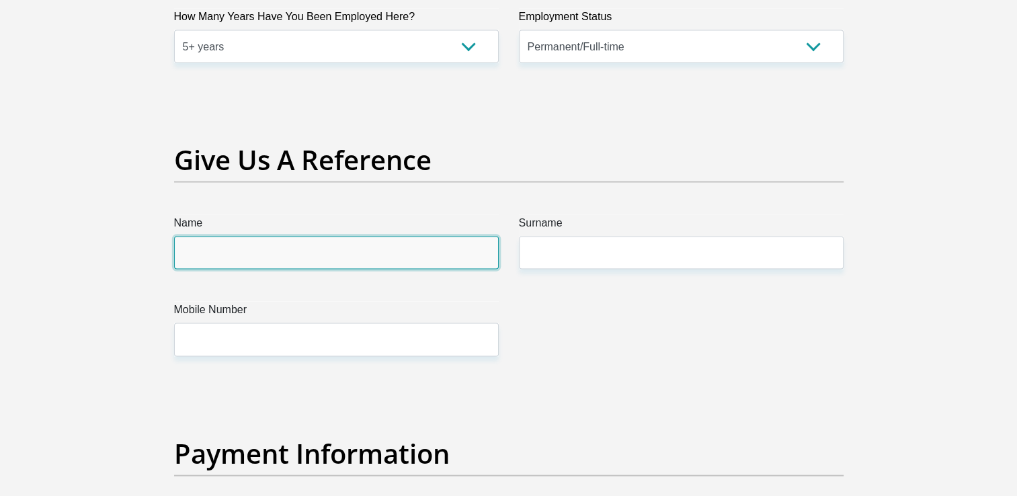
click at [266, 256] on input "Name" at bounding box center [336, 253] width 325 height 33
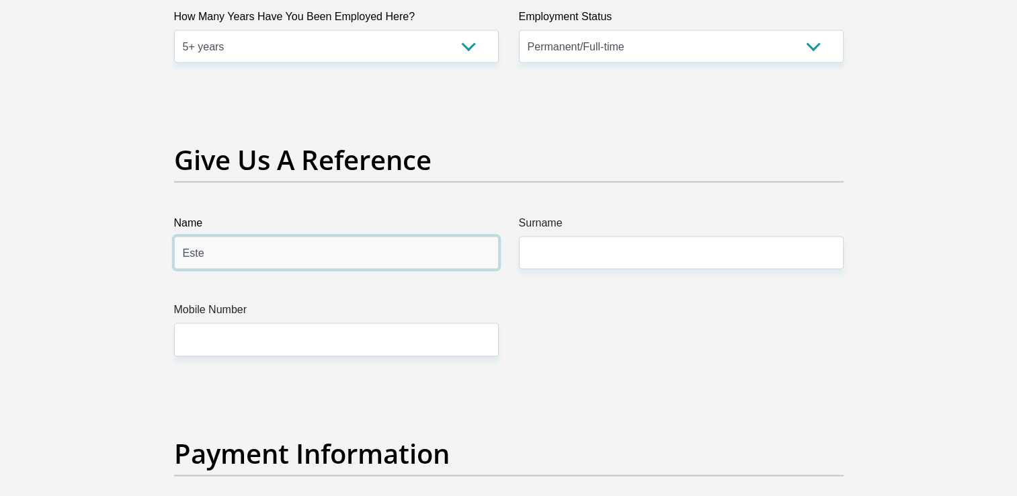
type input "Este"
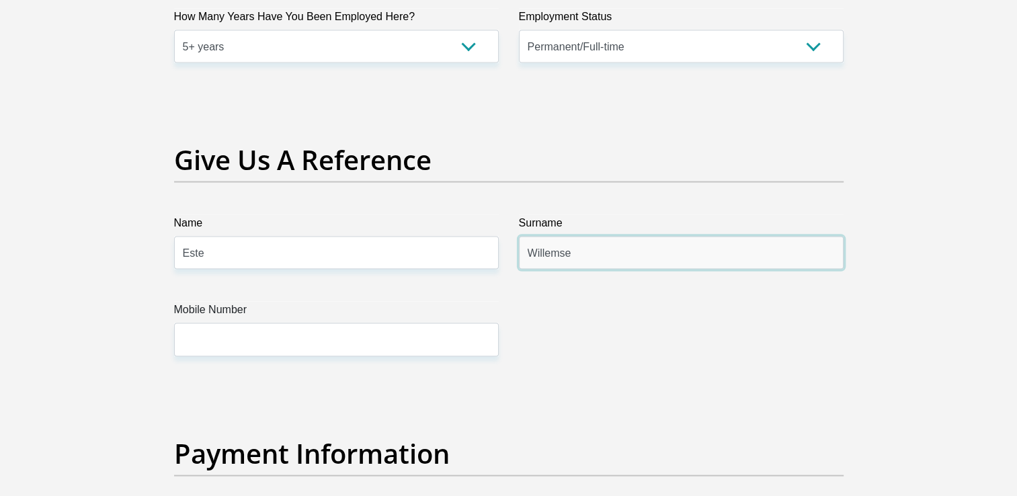
type input "Willemse"
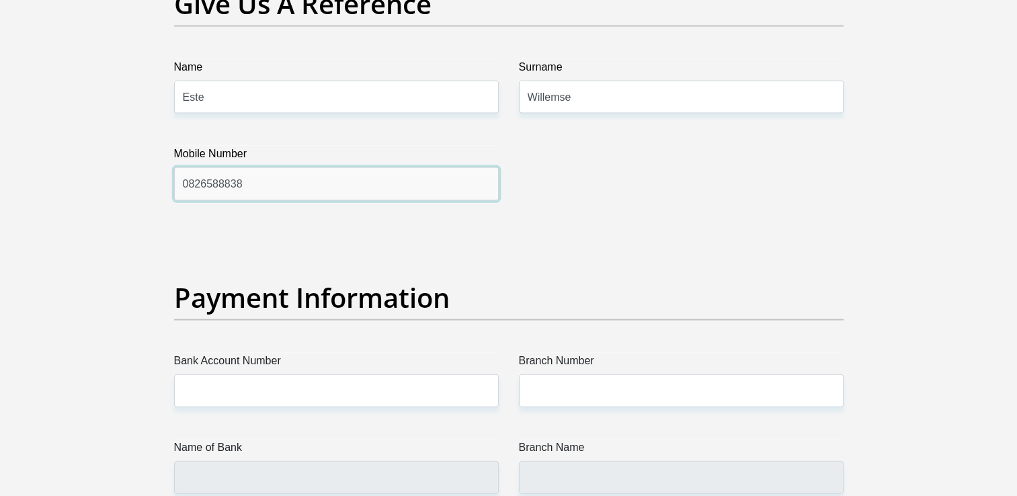
scroll to position [2892, 0]
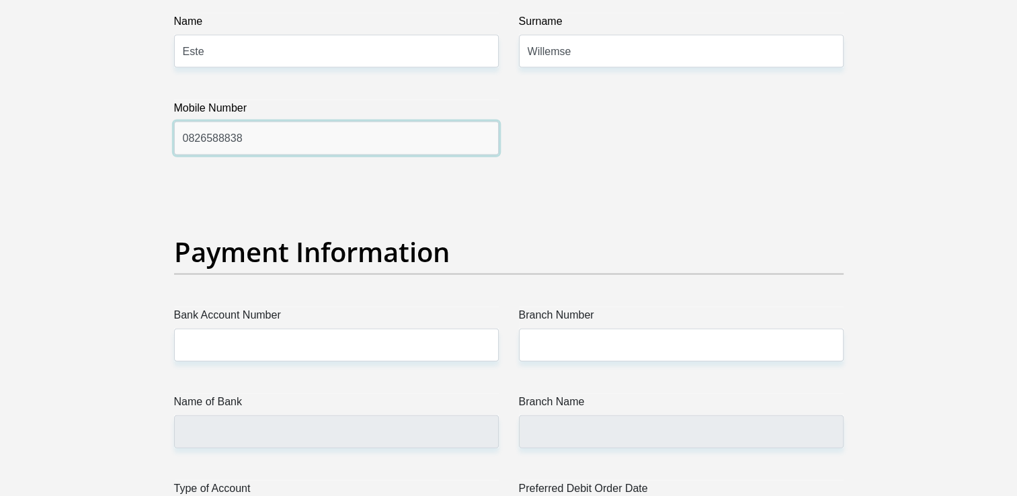
type input "0826588838"
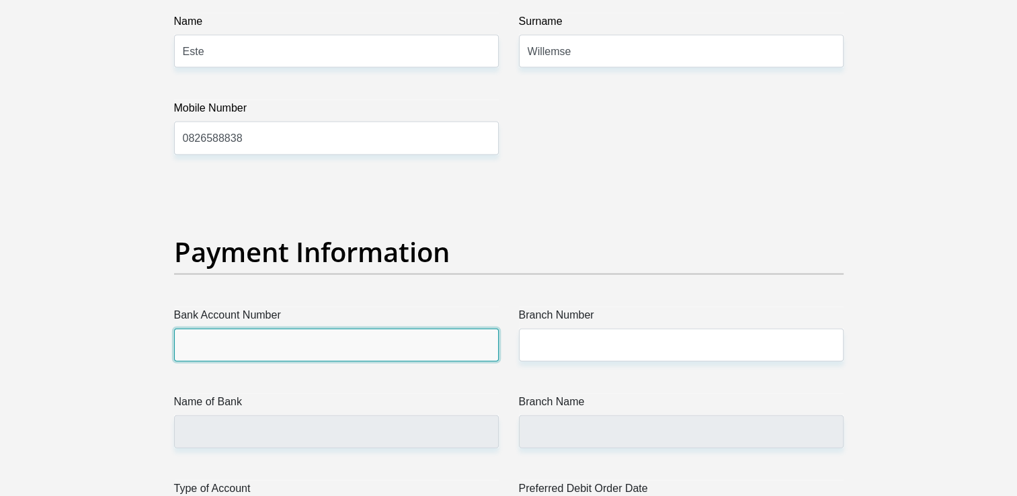
click at [342, 344] on input "Bank Account Number" at bounding box center [336, 345] width 325 height 33
type input "A"
type input "9116973681"
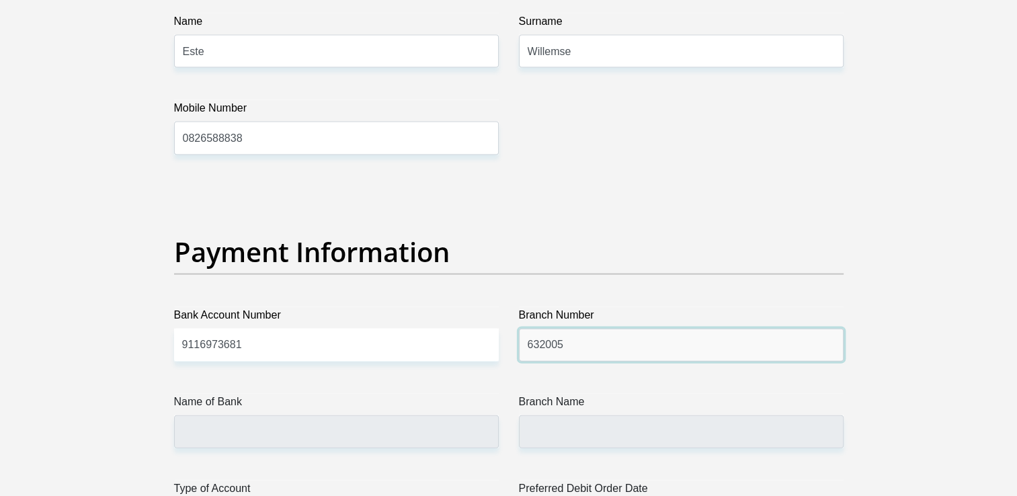
type input "632005"
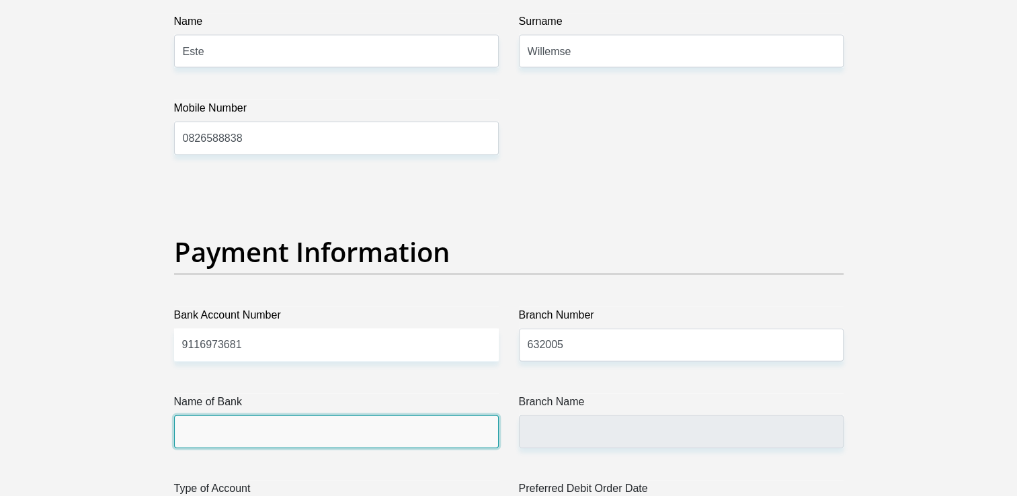
type input "ABSA BANK"
type input "ABSA ELECTRONIC SETTLEMENT CNT"
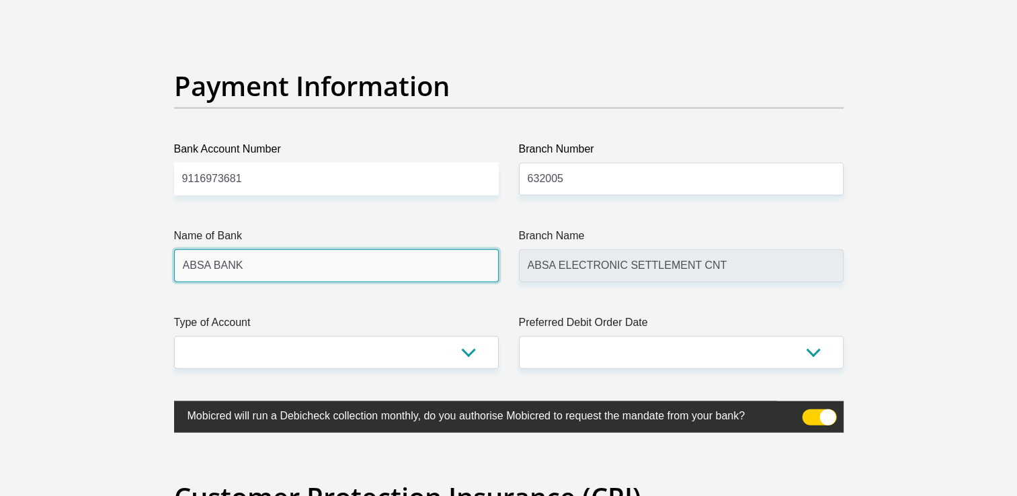
scroll to position [3093, 0]
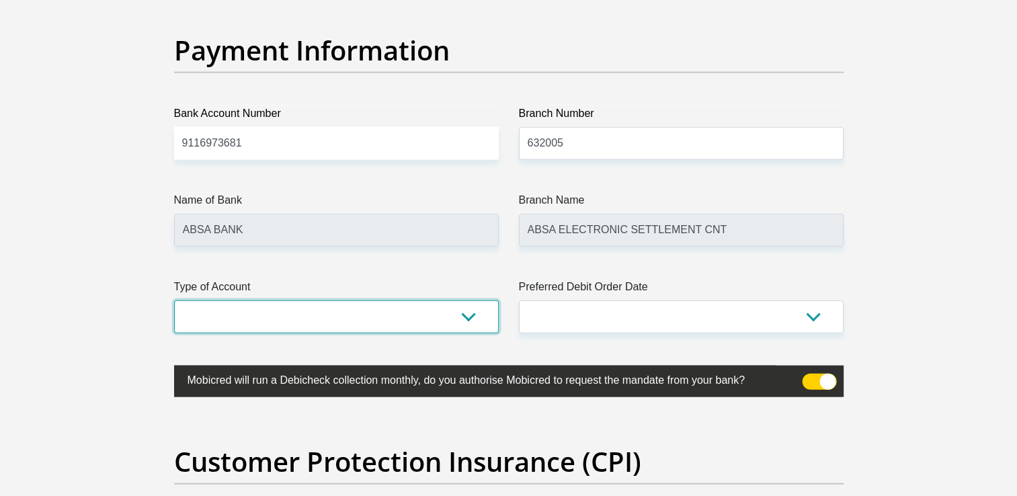
click at [318, 316] on select "Cheque Savings" at bounding box center [336, 317] width 325 height 33
select select "CUR"
click at [174, 301] on select "Cheque Savings" at bounding box center [336, 317] width 325 height 33
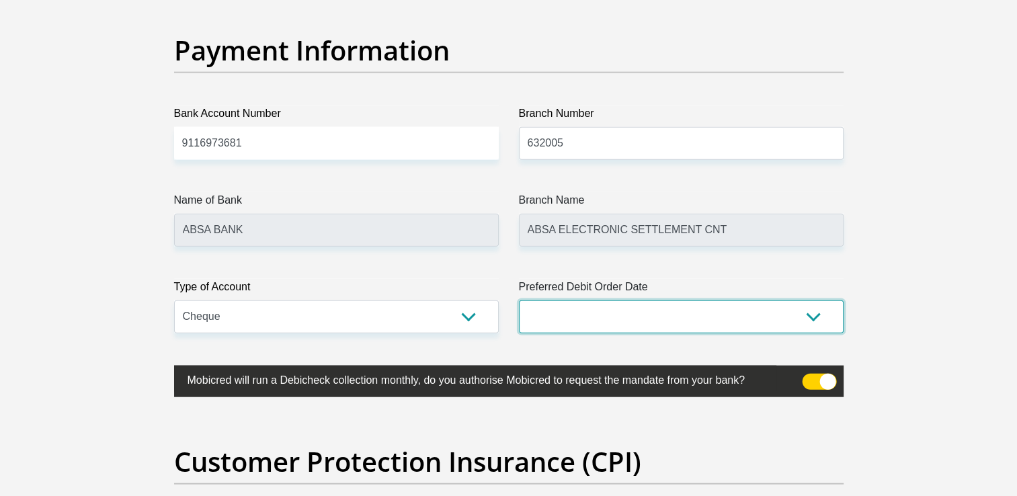
click at [641, 317] on select "1st 2nd 3rd 4th 5th 7th 18th 19th 20th 21st 22nd 23rd 24th 25th 26th 27th 28th …" at bounding box center [681, 317] width 325 height 33
select select "27"
click at [519, 301] on select "1st 2nd 3rd 4th 5th 7th 18th 19th 20th 21st 22nd 23rd 24th 25th 26th 27th 28th …" at bounding box center [681, 317] width 325 height 33
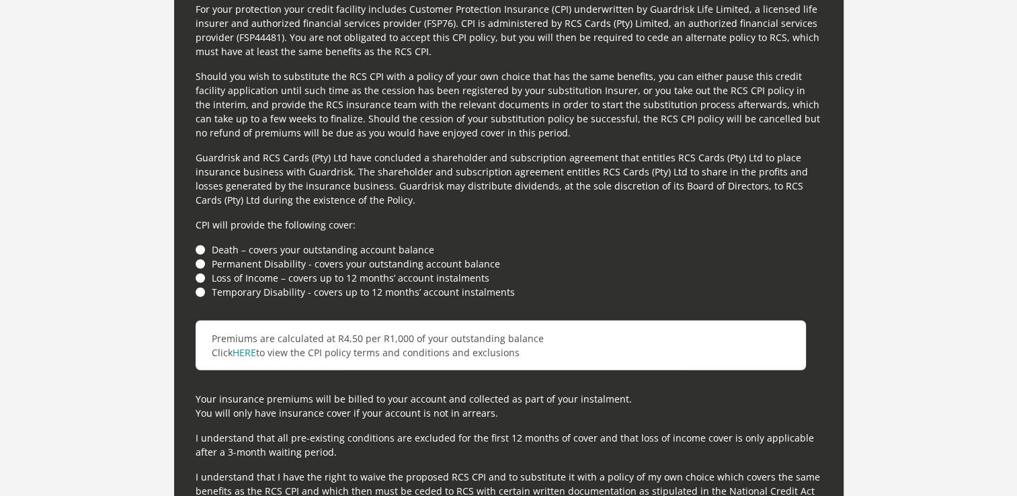
scroll to position [3631, 0]
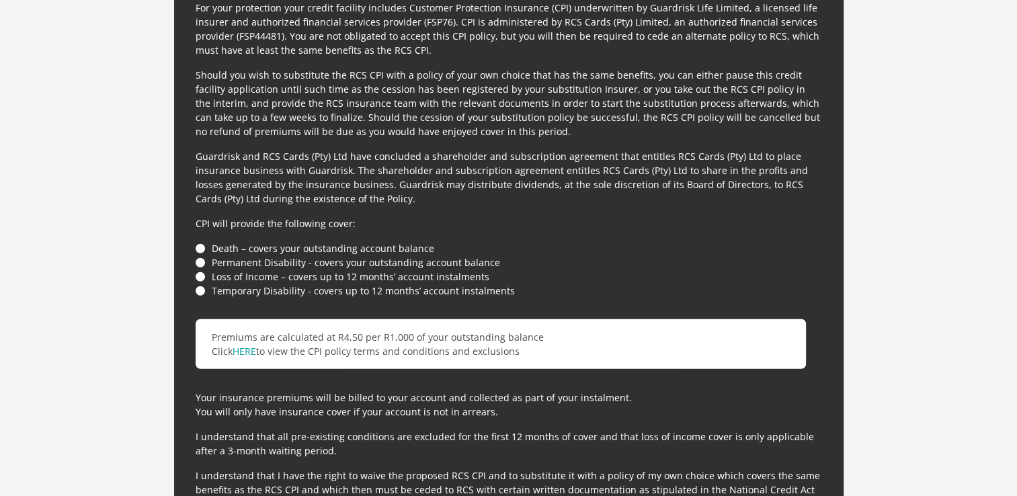
click at [202, 245] on li "Death – covers your outstanding account balance" at bounding box center [509, 248] width 627 height 14
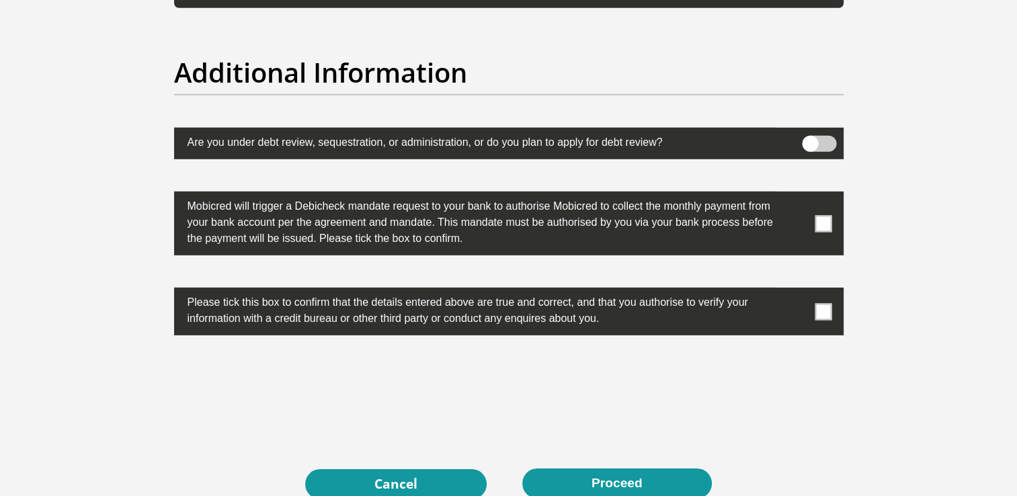
scroll to position [4169, 0]
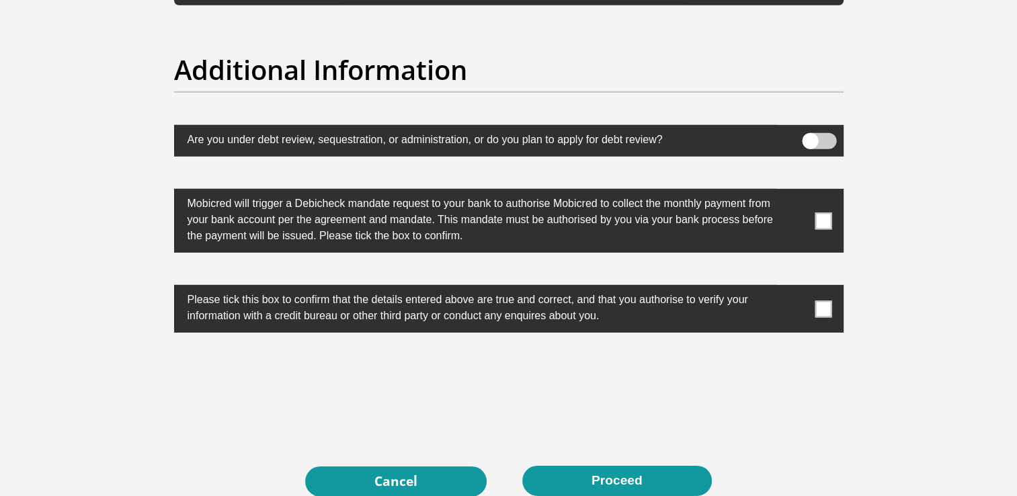
click at [834, 222] on label at bounding box center [509, 221] width 670 height 64
click at [797, 192] on input "checkbox" at bounding box center [797, 192] width 0 height 0
click at [834, 303] on label at bounding box center [509, 309] width 670 height 48
click at [797, 288] on input "checkbox" at bounding box center [797, 288] width 0 height 0
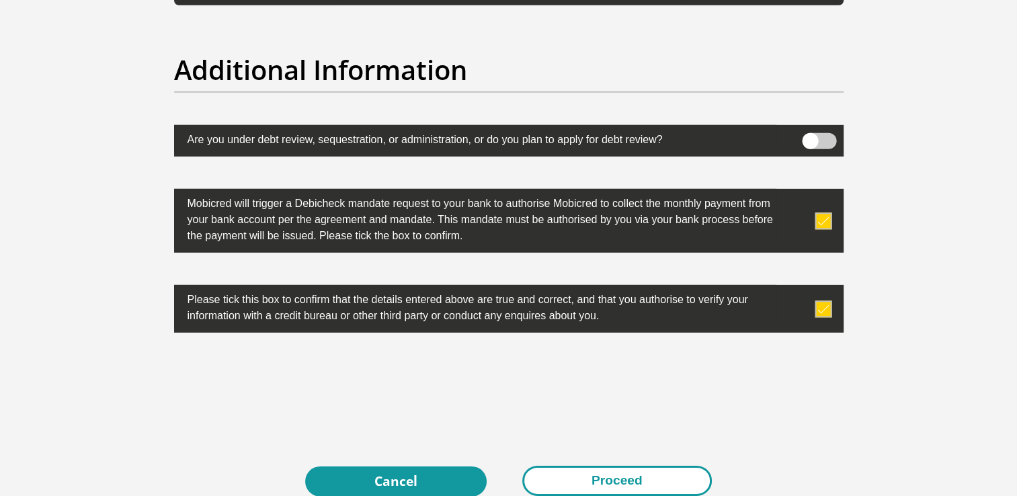
click at [637, 479] on button "Proceed" at bounding box center [617, 481] width 190 height 30
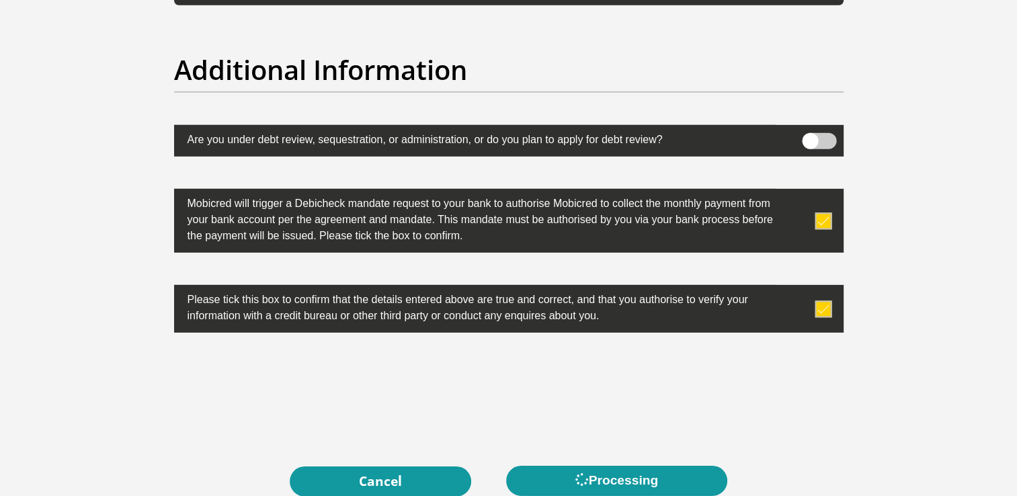
scroll to position [0, 0]
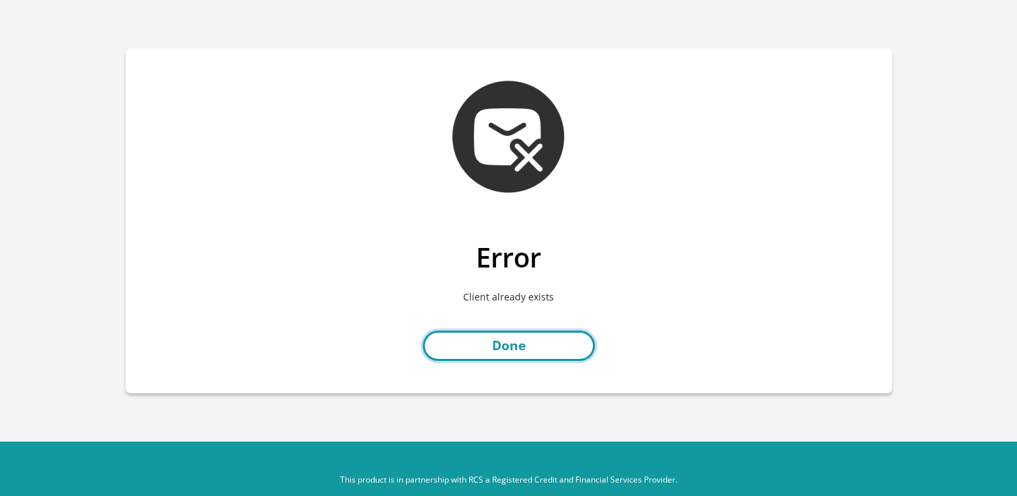
click at [522, 348] on link "Done" at bounding box center [509, 346] width 172 height 30
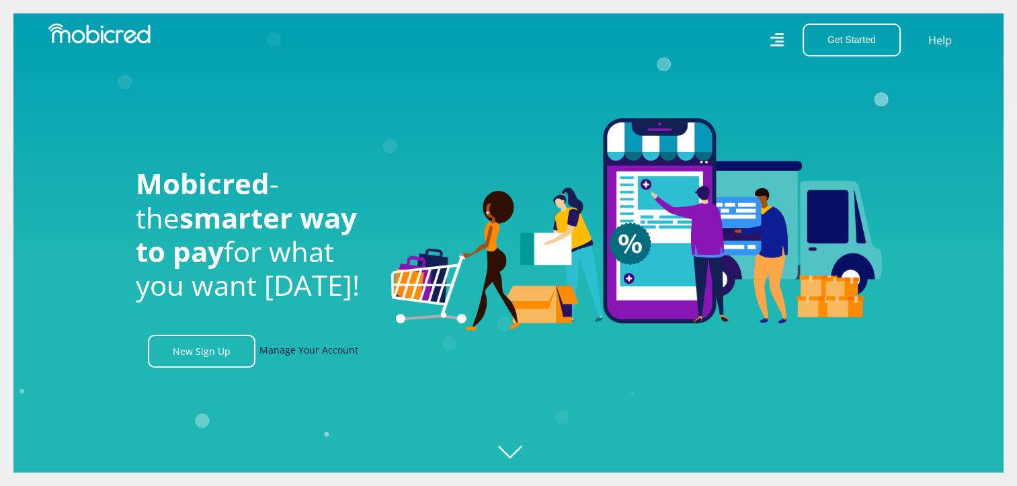
scroll to position [0, 958]
click at [317, 354] on link "Manage Your Account" at bounding box center [309, 351] width 99 height 33
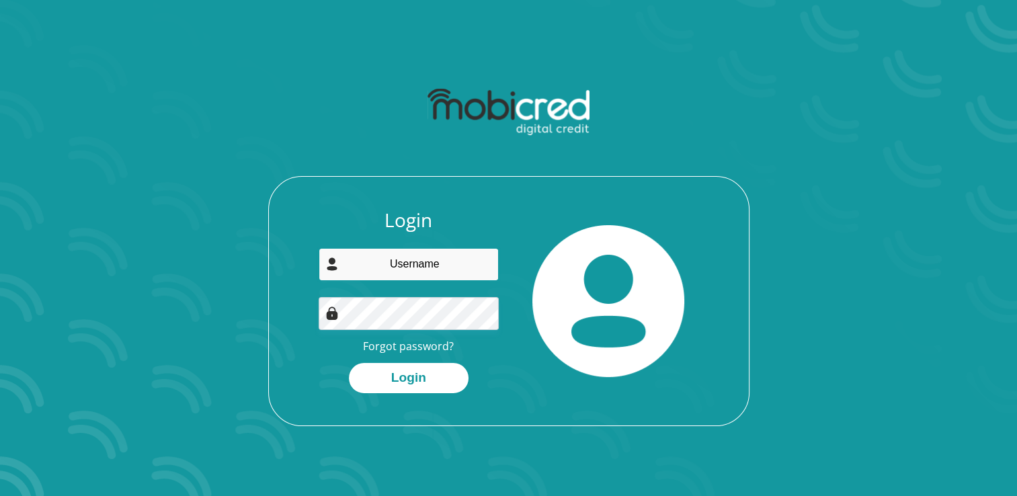
click at [399, 261] on input "email" at bounding box center [409, 264] width 180 height 33
click at [410, 351] on link "Forgot password?" at bounding box center [408, 346] width 91 height 15
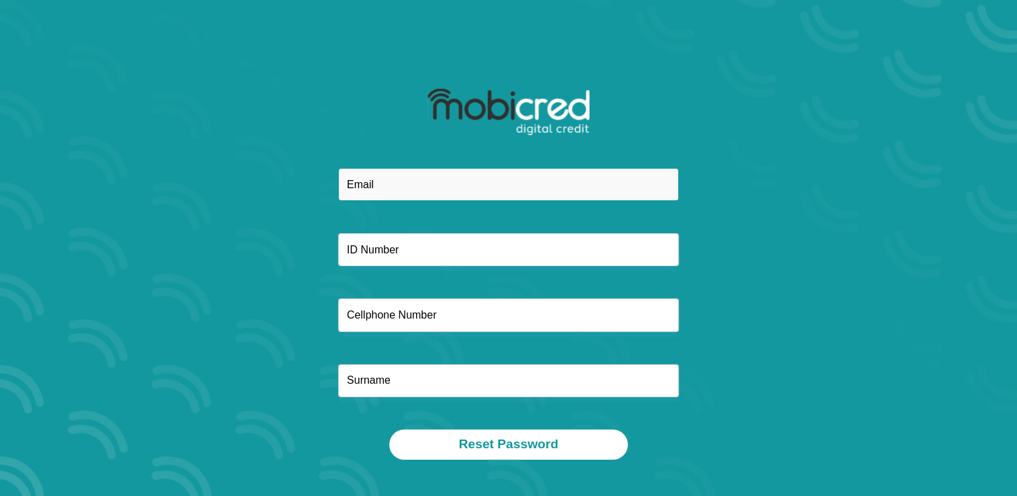
click at [401, 200] on input "email" at bounding box center [508, 184] width 341 height 33
type input "[EMAIL_ADDRESS][DOMAIN_NAME]"
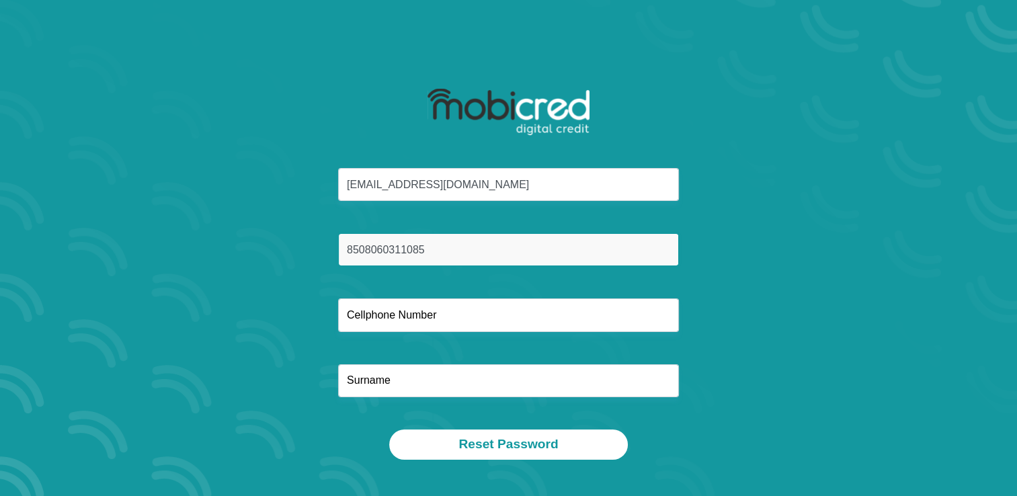
type input "8508060311085"
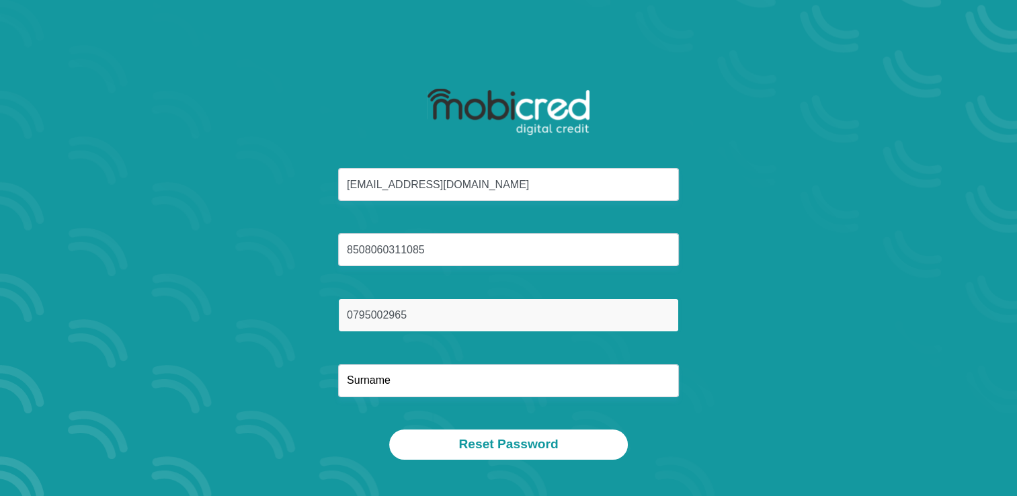
type input "0795002965"
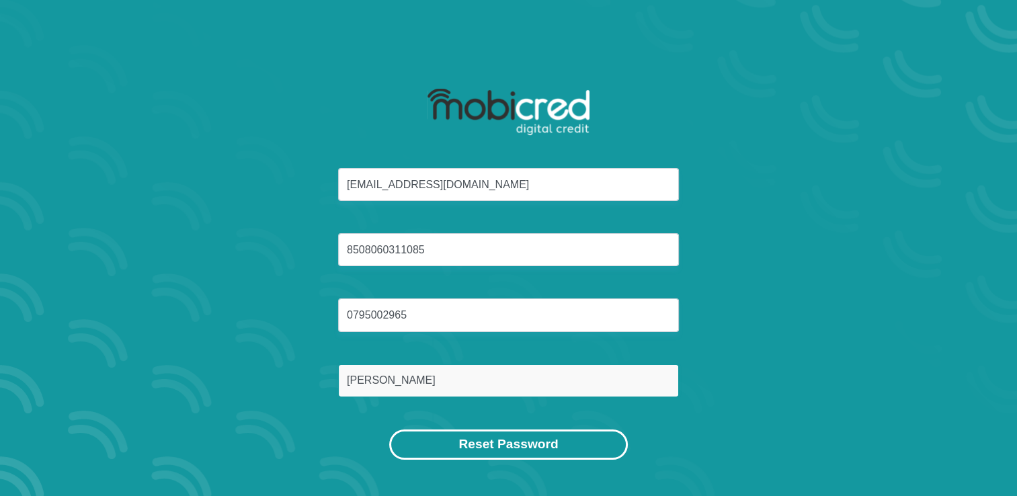
type input "[PERSON_NAME]"
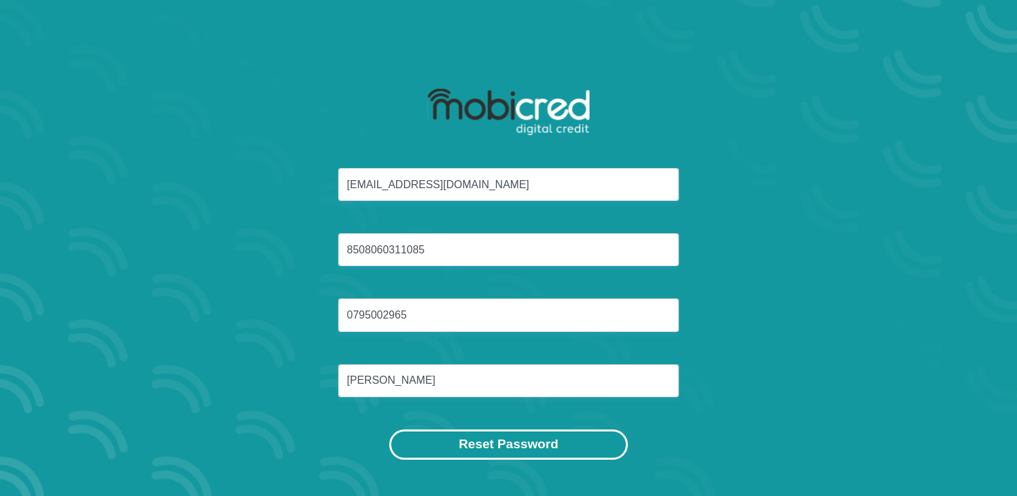
click at [527, 434] on button "Reset Password" at bounding box center [508, 445] width 238 height 30
